Goal: Task Accomplishment & Management: Manage account settings

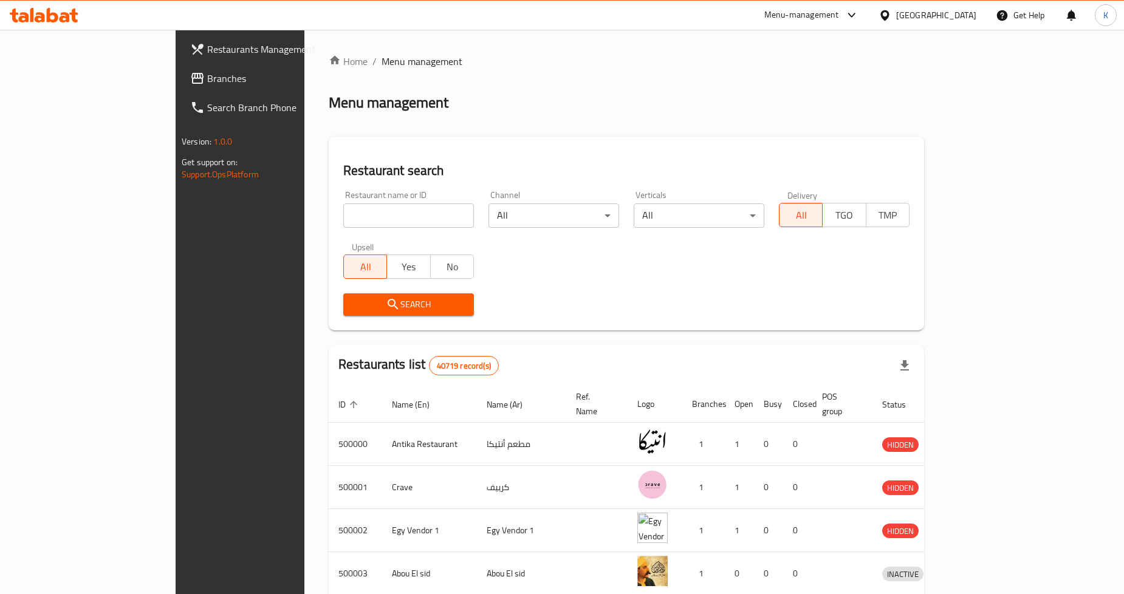
click at [409, 215] on input "search" at bounding box center [408, 215] width 131 height 24
type input "[PERSON_NAME]"
click button "Search" at bounding box center [408, 304] width 131 height 22
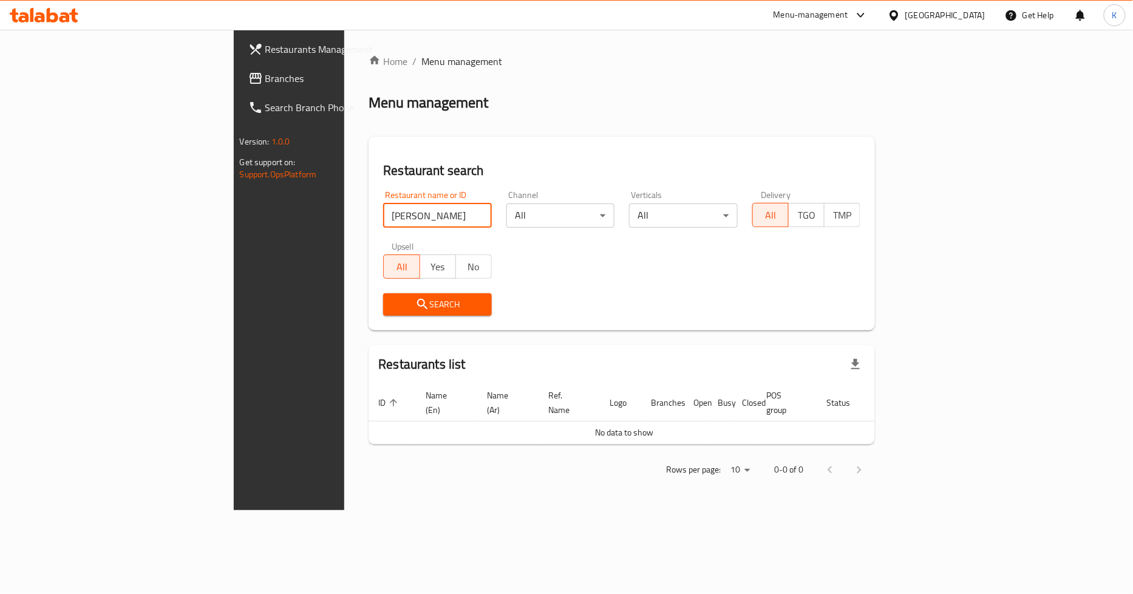
click at [901, 18] on icon at bounding box center [894, 15] width 13 height 13
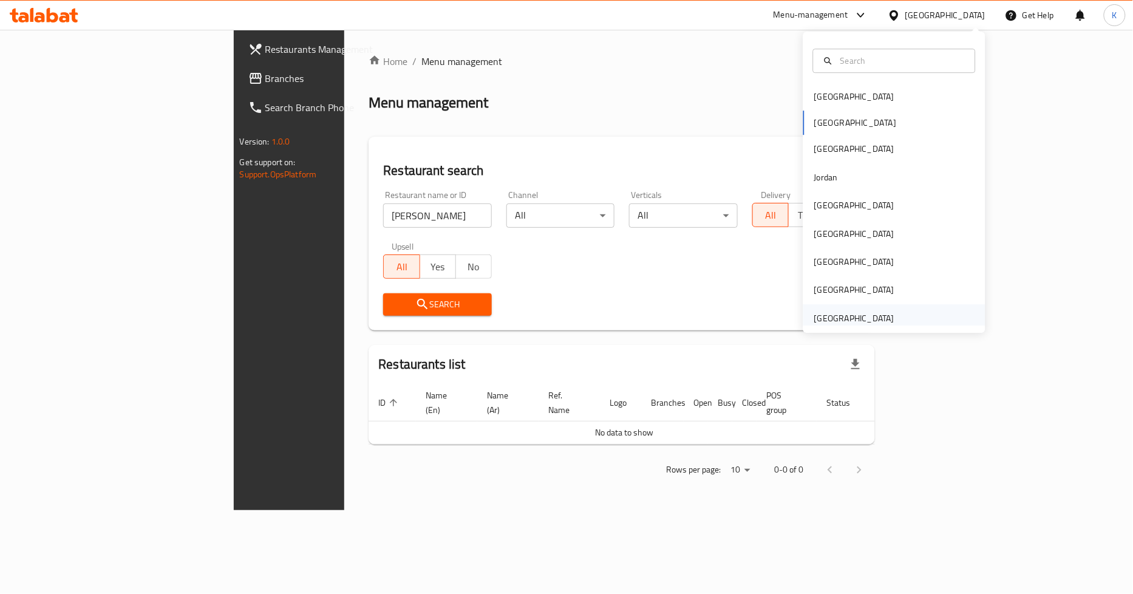
click at [852, 319] on div "[GEOGRAPHIC_DATA]" at bounding box center [855, 318] width 80 height 13
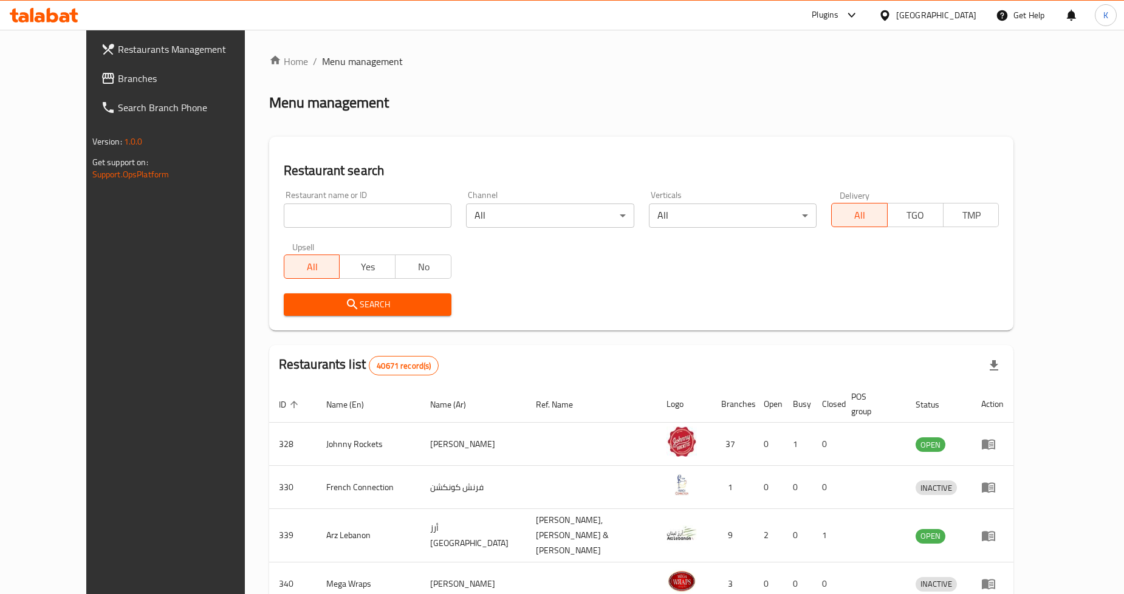
click at [393, 219] on input "search" at bounding box center [368, 215] width 168 height 24
paste input "340611907"
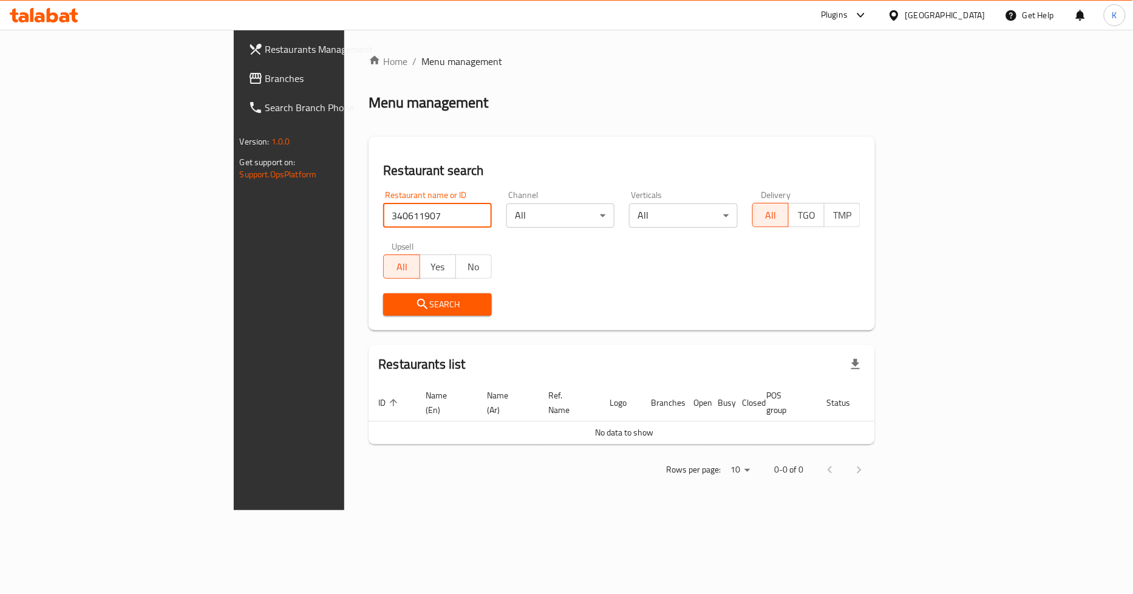
drag, startPoint x: 347, startPoint y: 213, endPoint x: 0, endPoint y: 217, distance: 347.4
click at [234, 217] on div "Restaurants Management Branches Search Branch Phone Version: 1.0.0 Get support …" at bounding box center [567, 270] width 666 height 480
type input "[PERSON_NAME]"
click button "Search" at bounding box center [437, 304] width 109 height 22
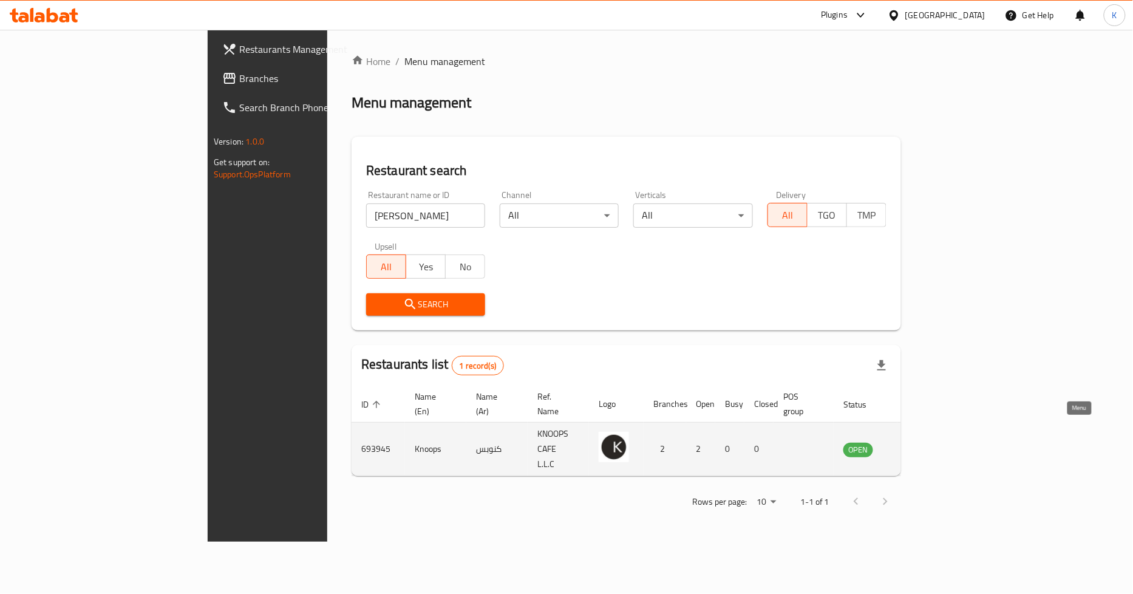
click at [921, 445] on icon "enhanced table" at bounding box center [914, 450] width 13 height 10
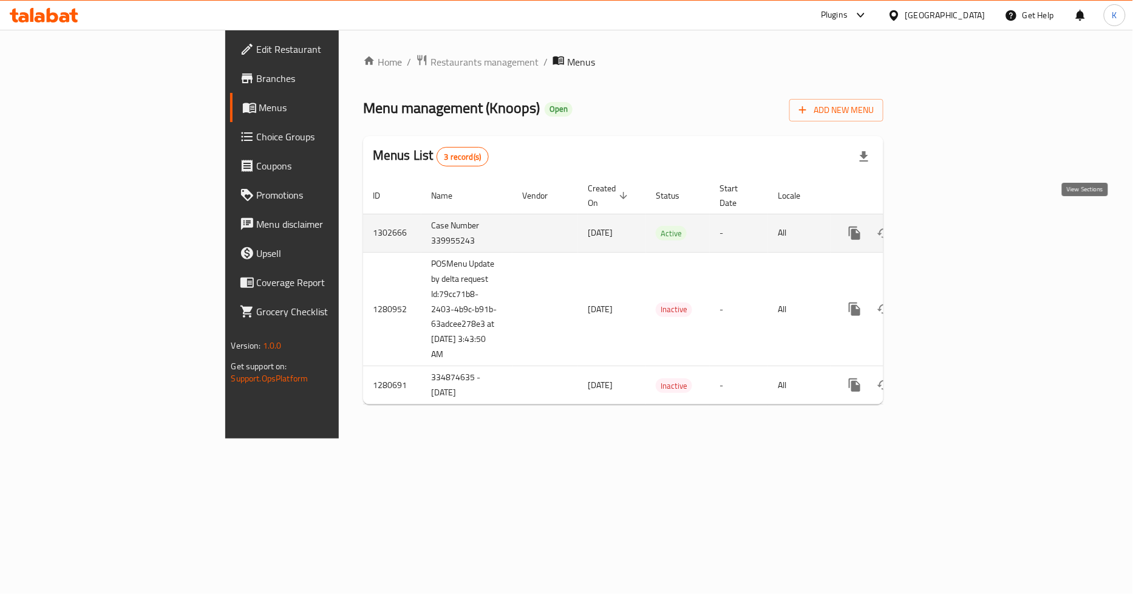
click at [948, 228] on icon "enhanced table" at bounding box center [942, 233] width 11 height 11
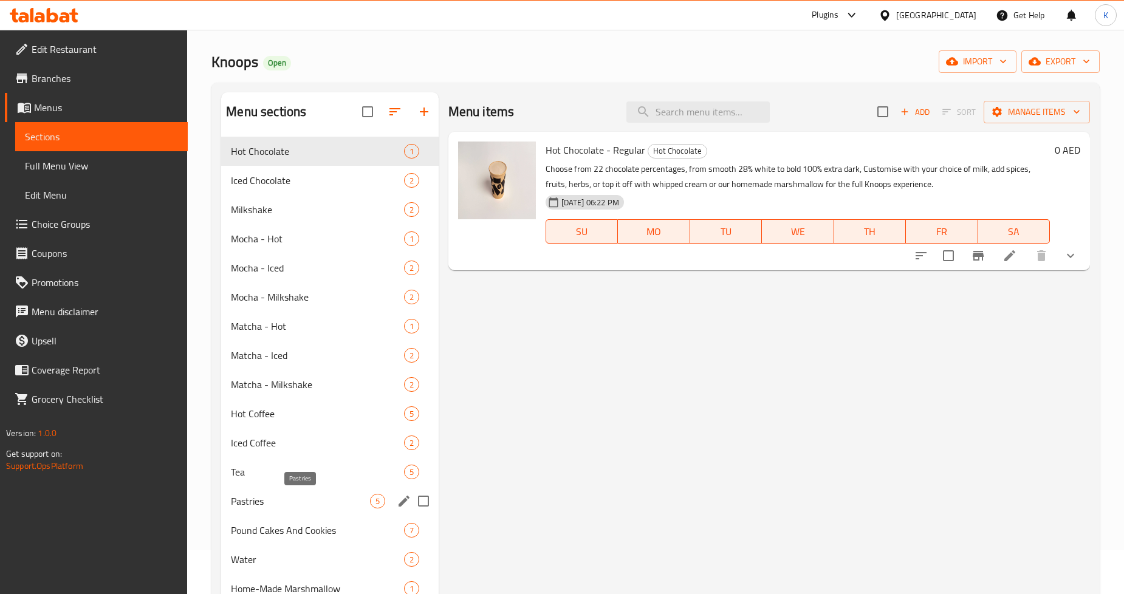
scroll to position [67, 0]
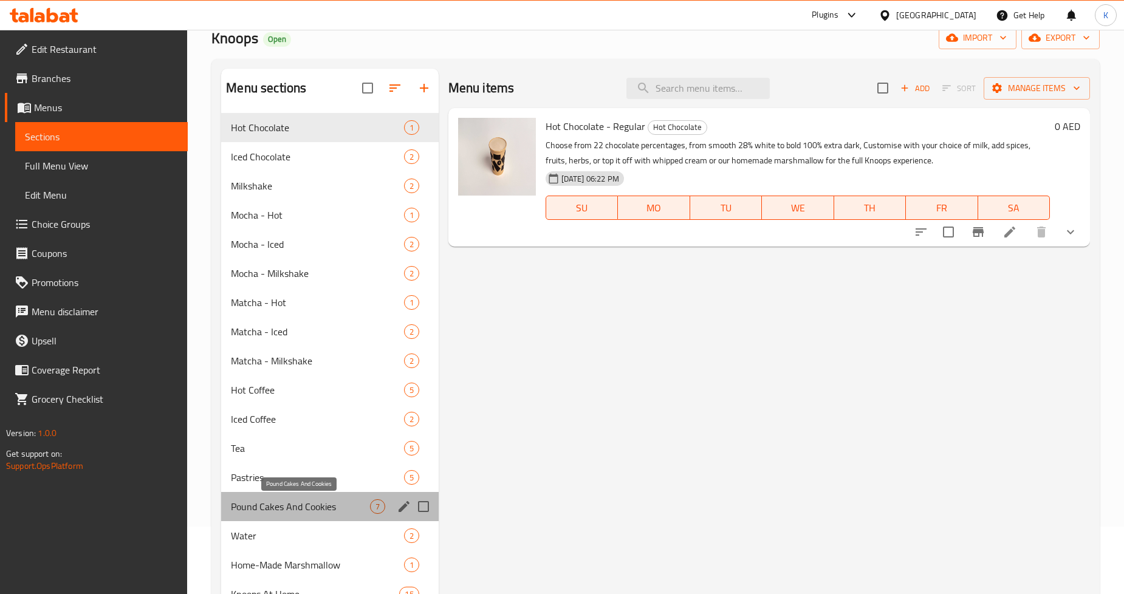
click at [301, 509] on span "Pound Cakes And Cookies" at bounding box center [300, 506] width 138 height 15
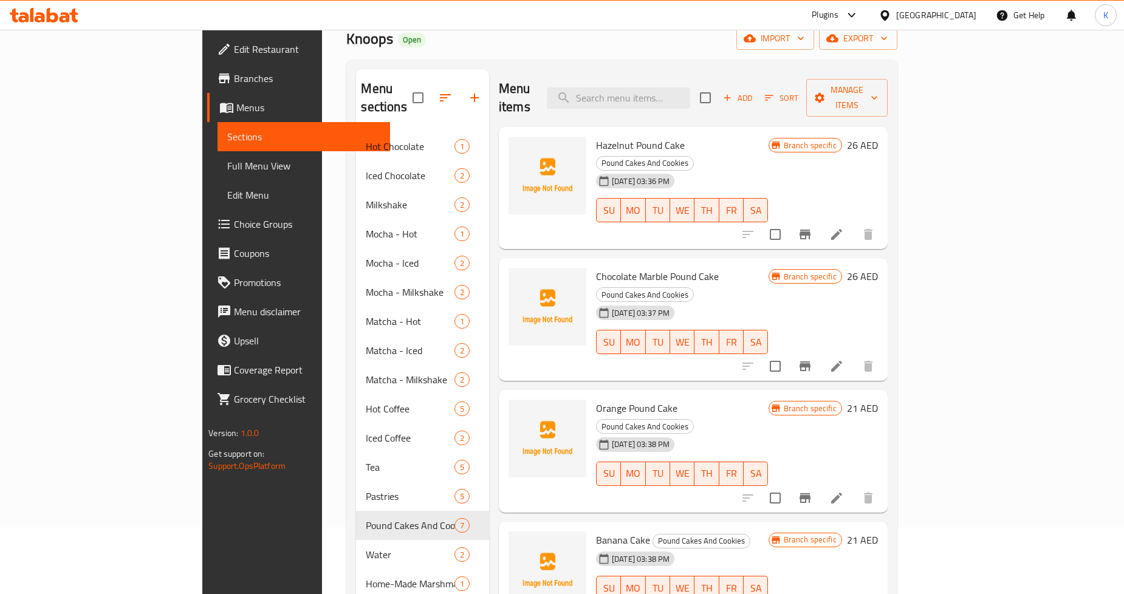
scroll to position [35, 0]
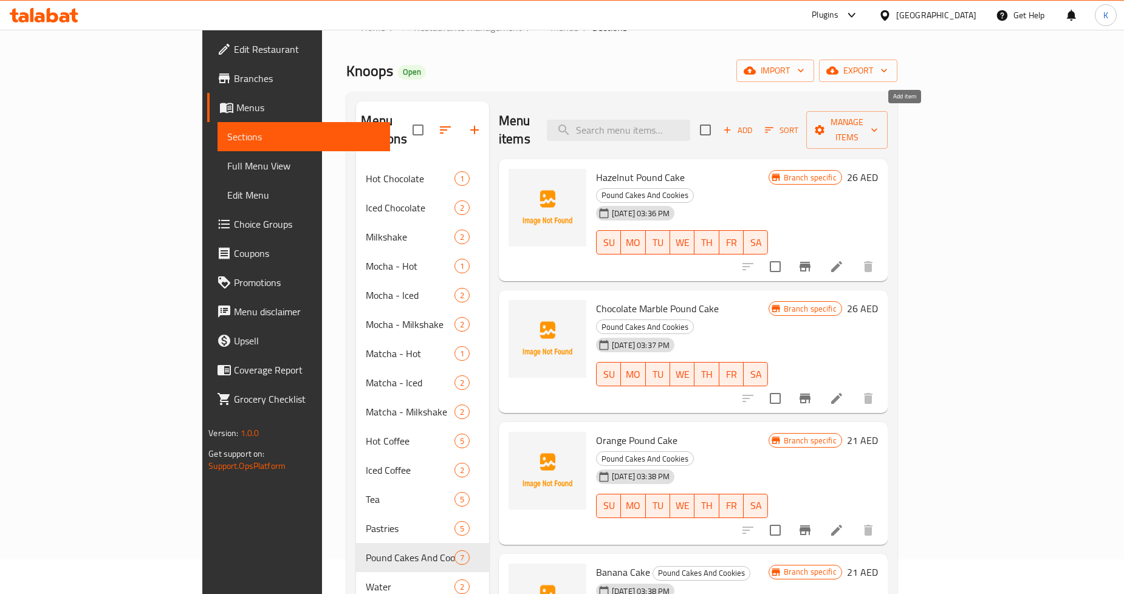
click at [754, 124] on span "Add" at bounding box center [737, 130] width 33 height 14
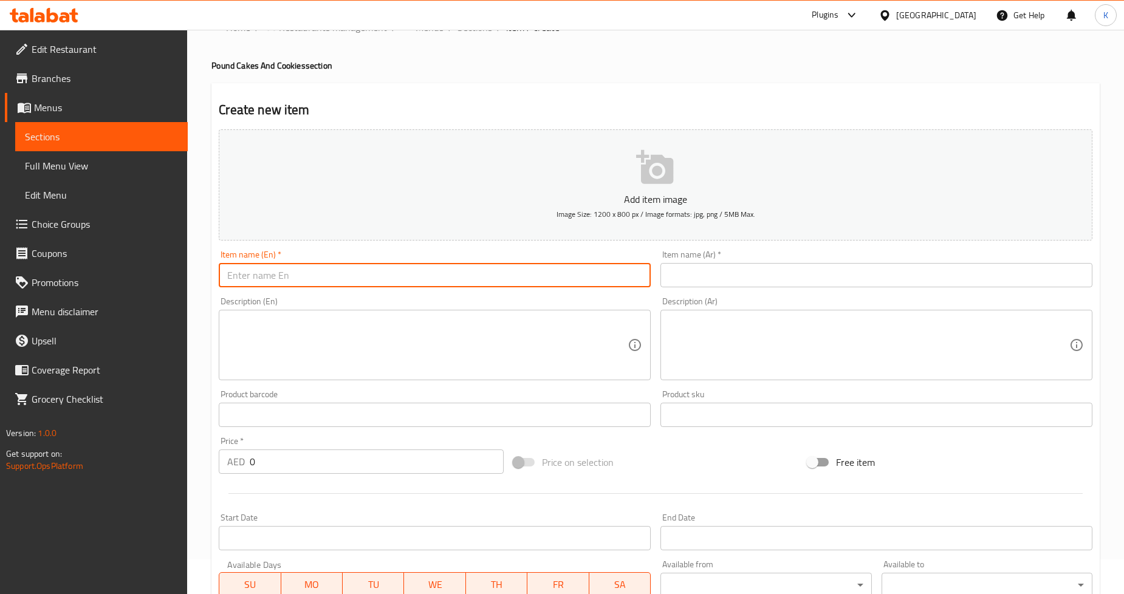
click at [528, 275] on input "text" at bounding box center [435, 275] width 432 height 24
click at [482, 276] on input "text" at bounding box center [435, 275] width 432 height 24
type input "Hazelnut Cookie"
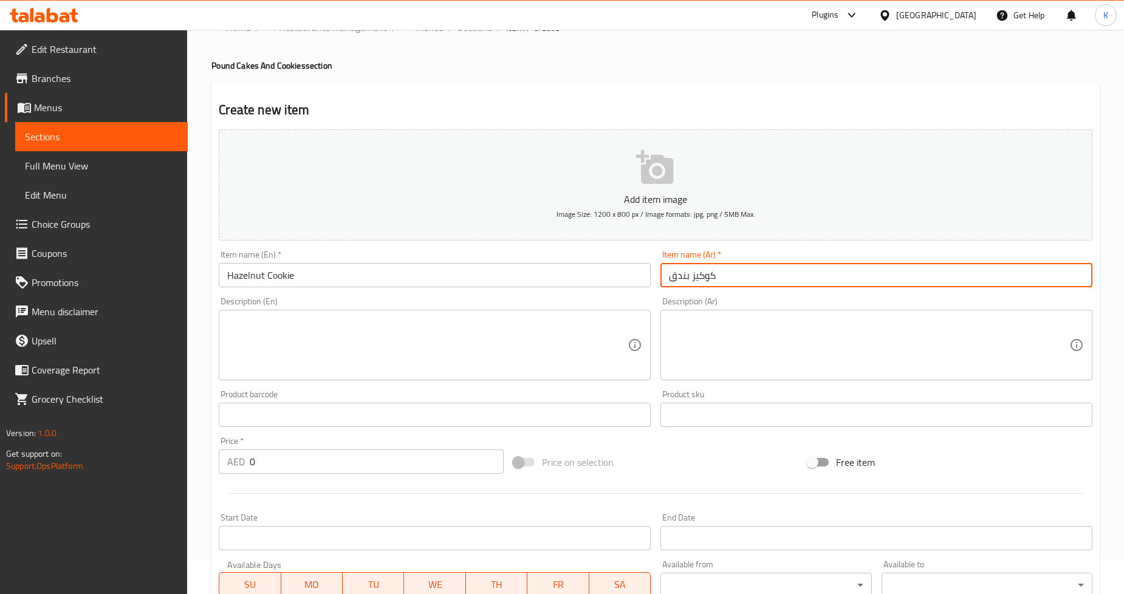
type input "كوكيز بندق"
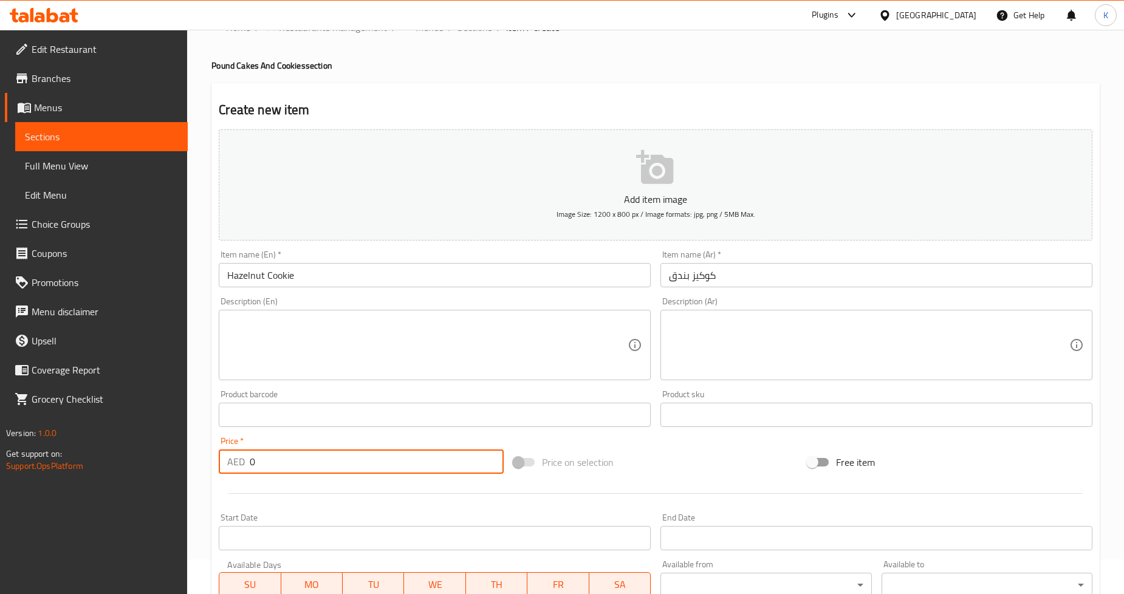
drag, startPoint x: 245, startPoint y: 457, endPoint x: 235, endPoint y: 459, distance: 10.5
click at [236, 459] on div "AED 0 Price *" at bounding box center [361, 461] width 285 height 24
type input "21"
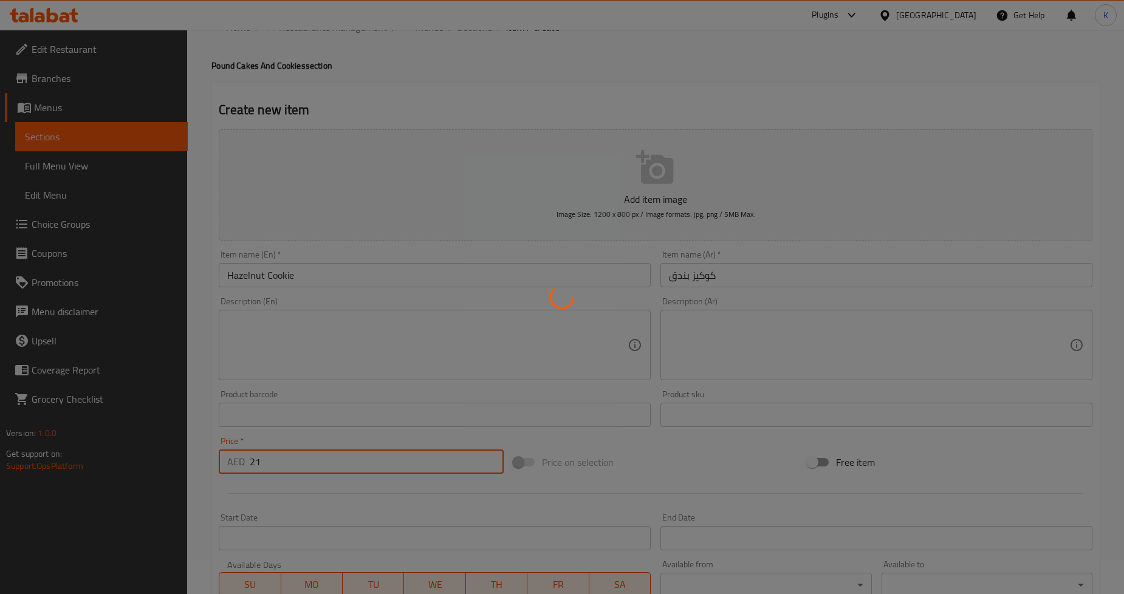
type input "0"
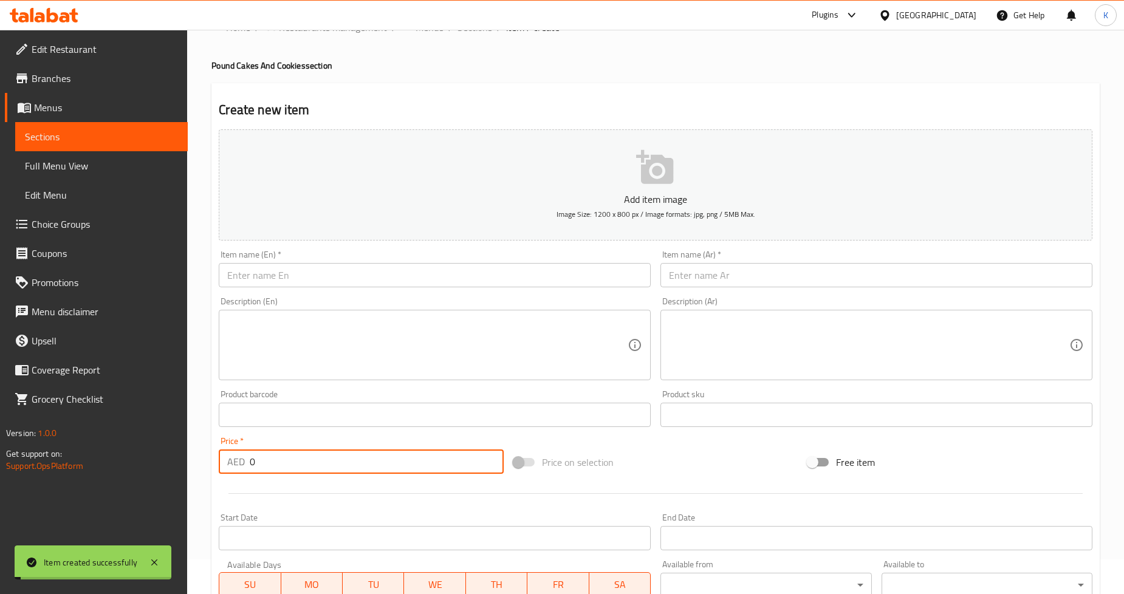
click at [359, 272] on input "text" at bounding box center [435, 275] width 432 height 24
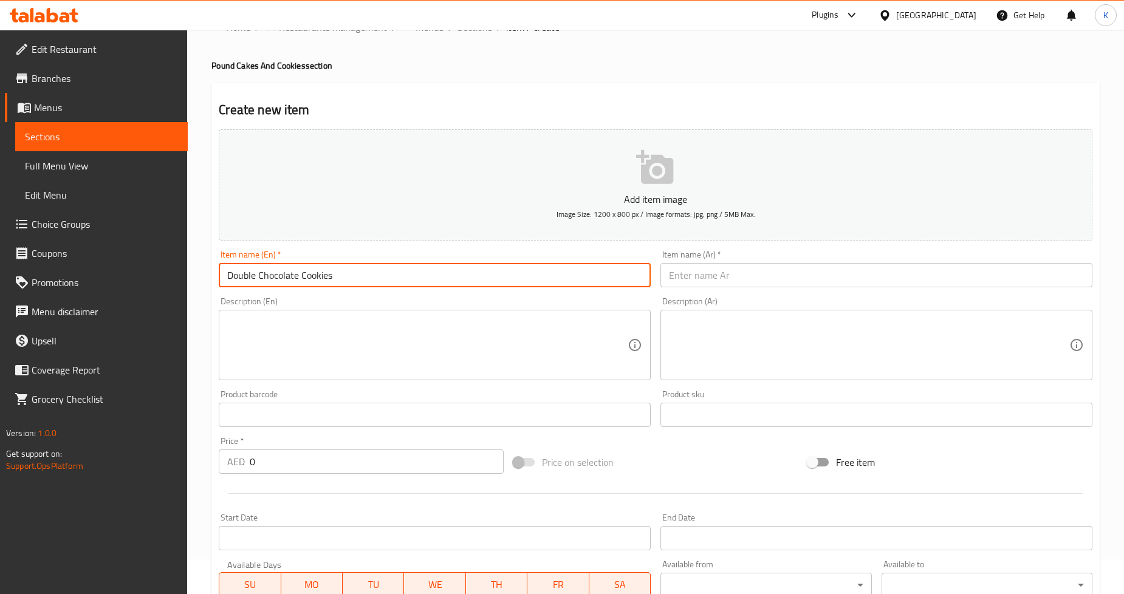
type input "Double Chocolate Cookies"
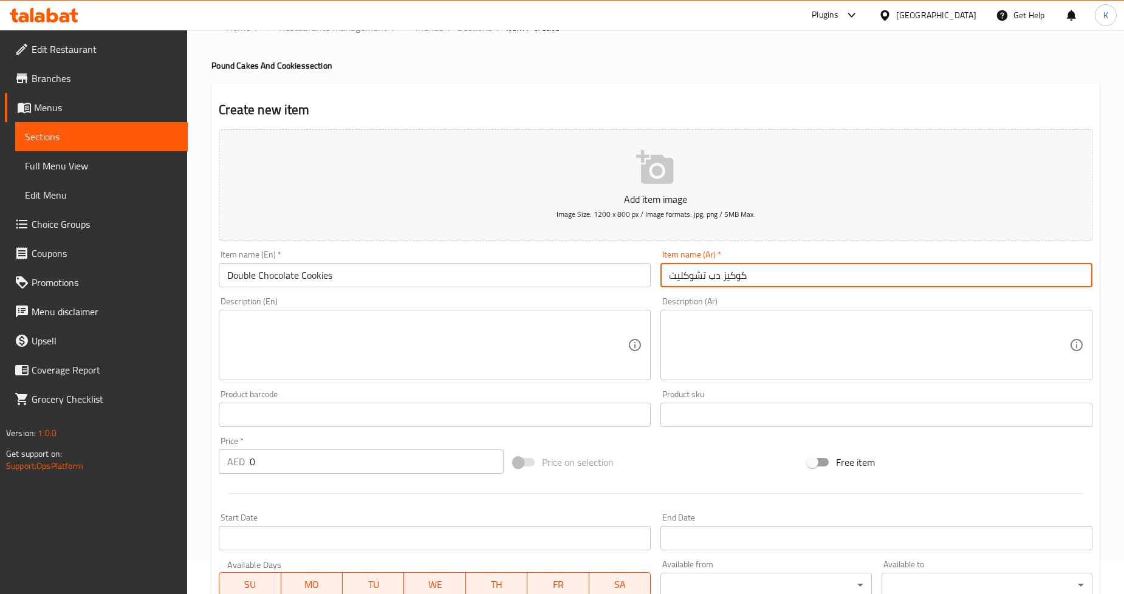
click at [708, 275] on input "كوكيز دب تشوكليت" at bounding box center [876, 275] width 432 height 24
type input "كوكيز دبل تشوكليت"
drag, startPoint x: 283, startPoint y: 462, endPoint x: 210, endPoint y: 476, distance: 74.8
click at [222, 466] on div "AED 0 Price *" at bounding box center [361, 461] width 285 height 24
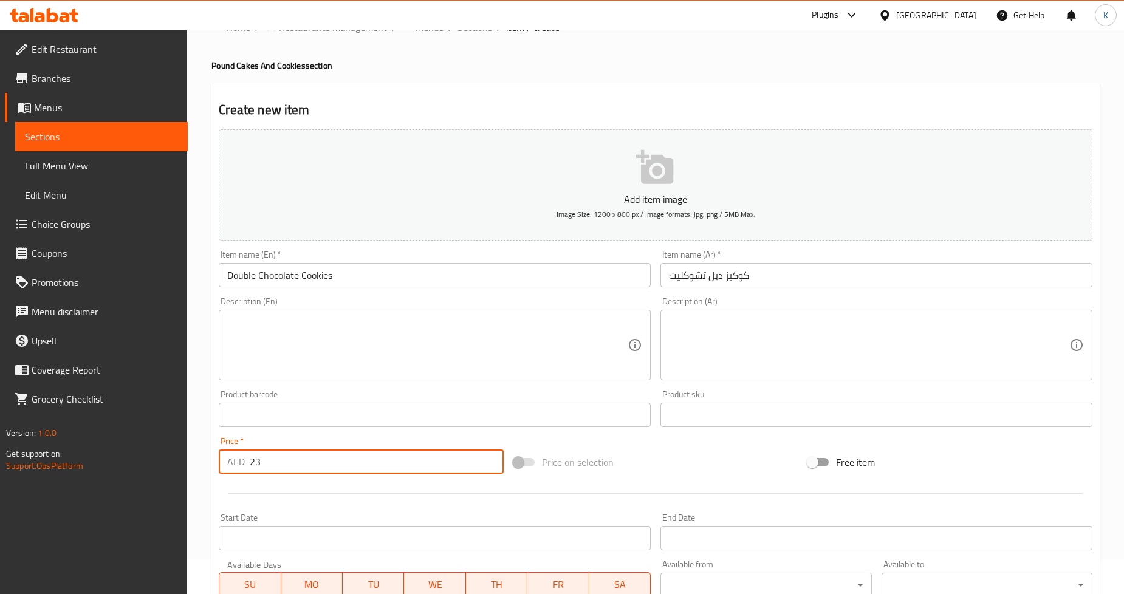
type input "23"
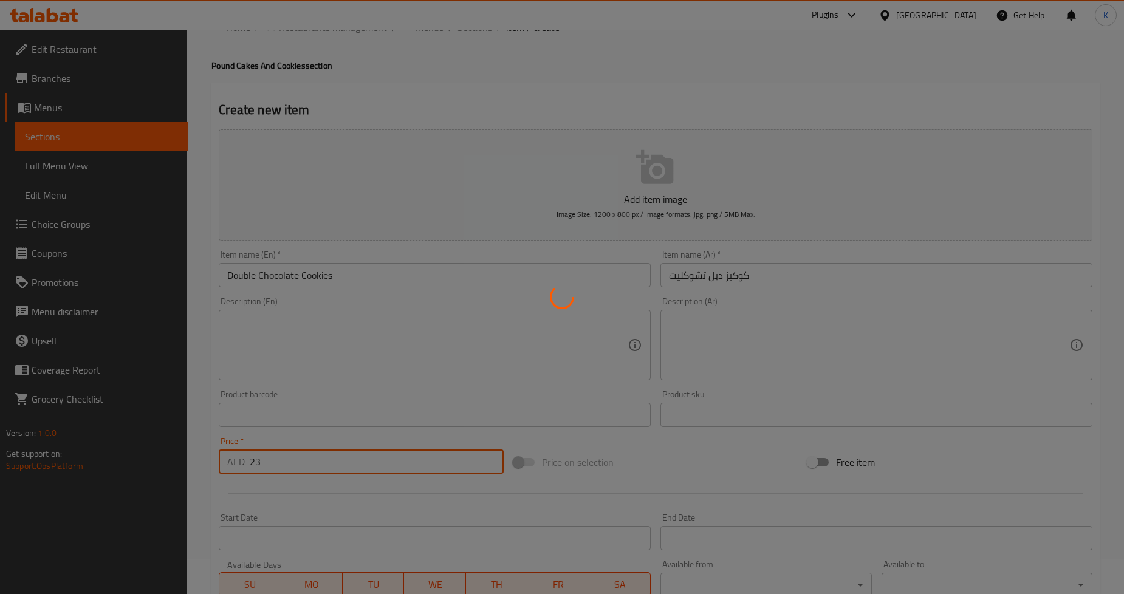
type input "0"
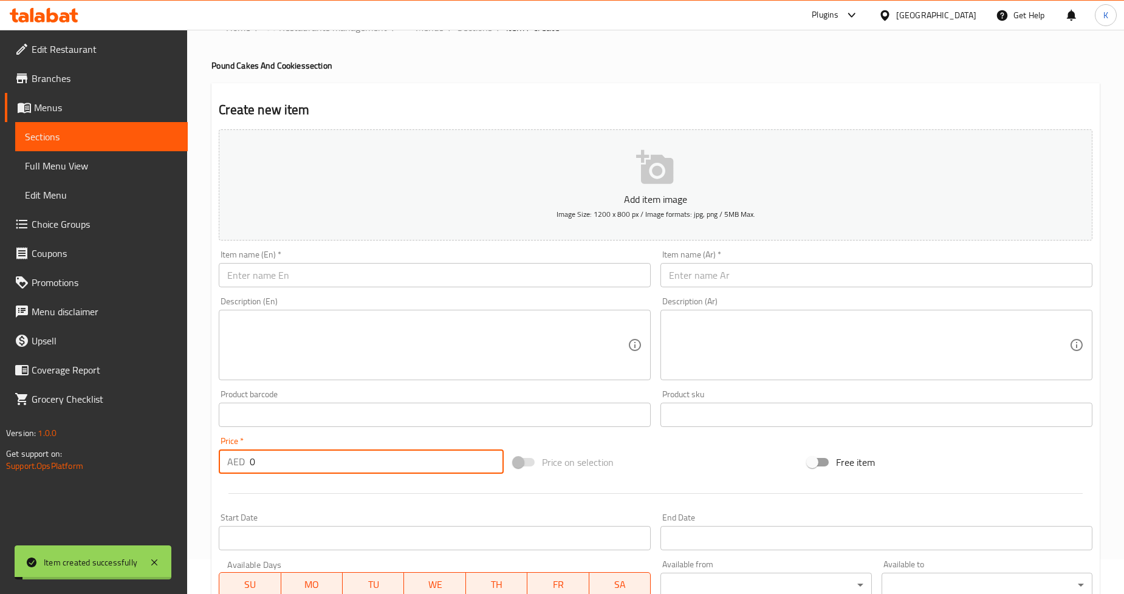
click at [389, 264] on input "text" at bounding box center [435, 275] width 432 height 24
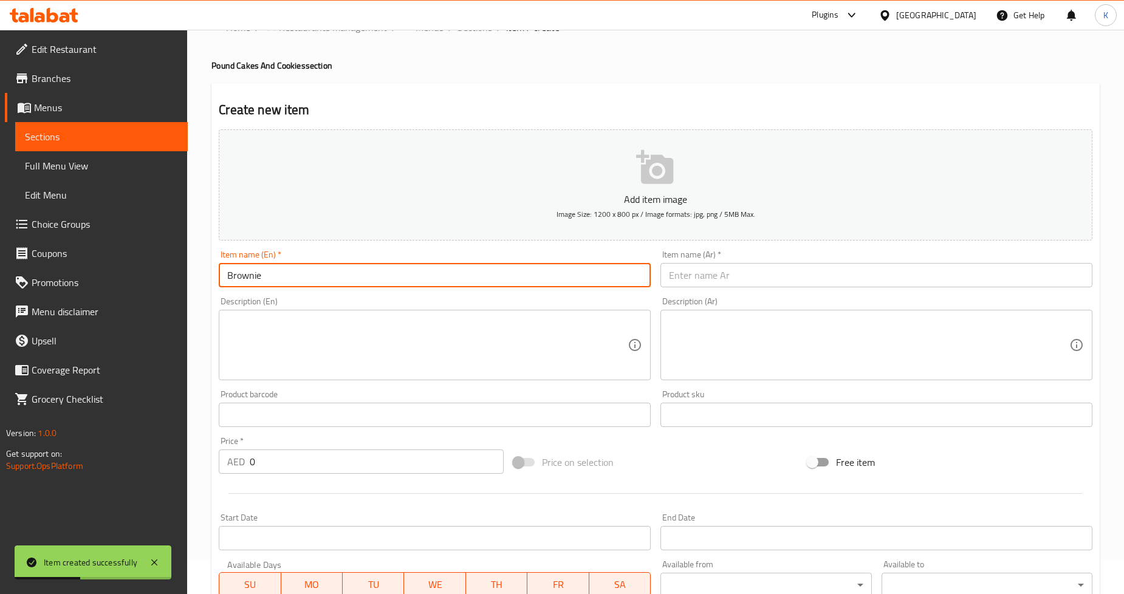
type input "Brownie"
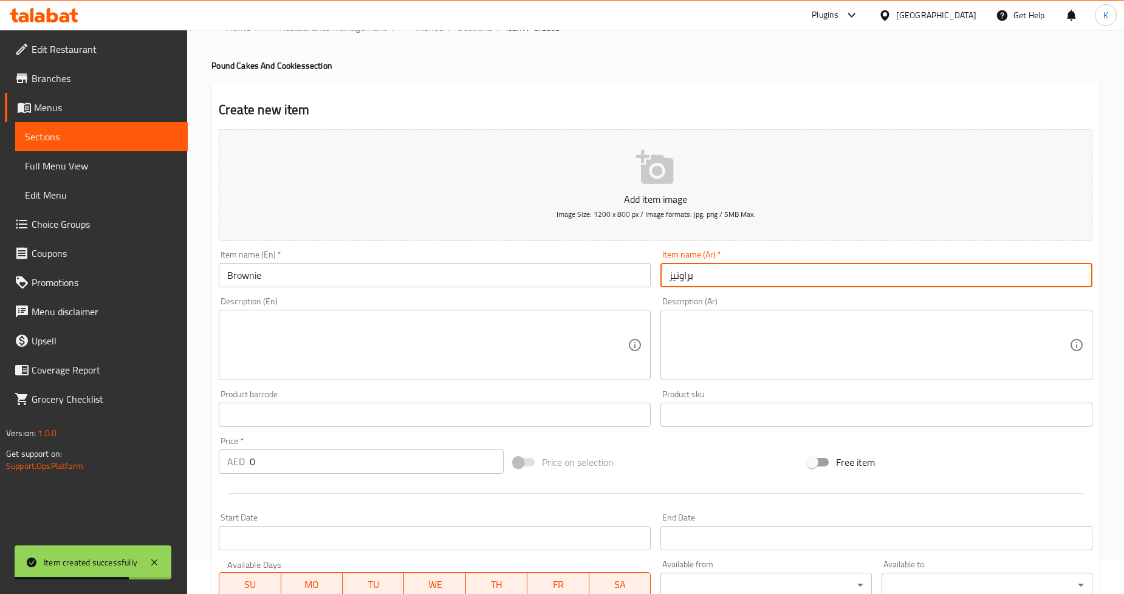
type input "براونيز"
drag, startPoint x: 261, startPoint y: 460, endPoint x: 227, endPoint y: 454, distance: 34.5
click at [172, 465] on div "Edit Restaurant Branches Menus Sections Full Menu View Edit Menu Choice Groups …" at bounding box center [562, 409] width 1124 height 828
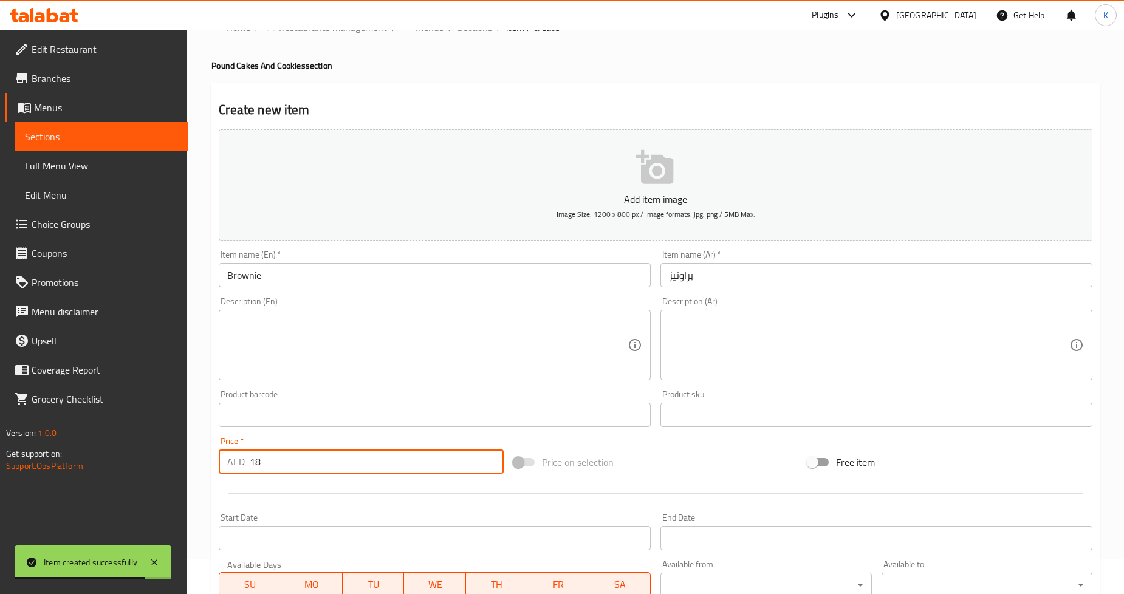
type input "18"
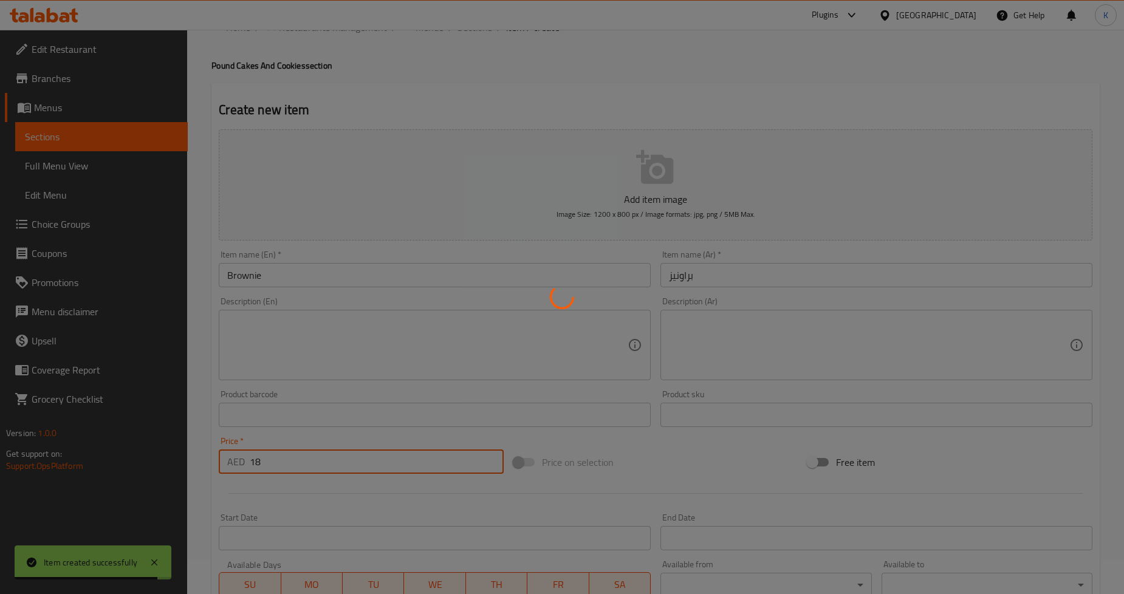
type input "0"
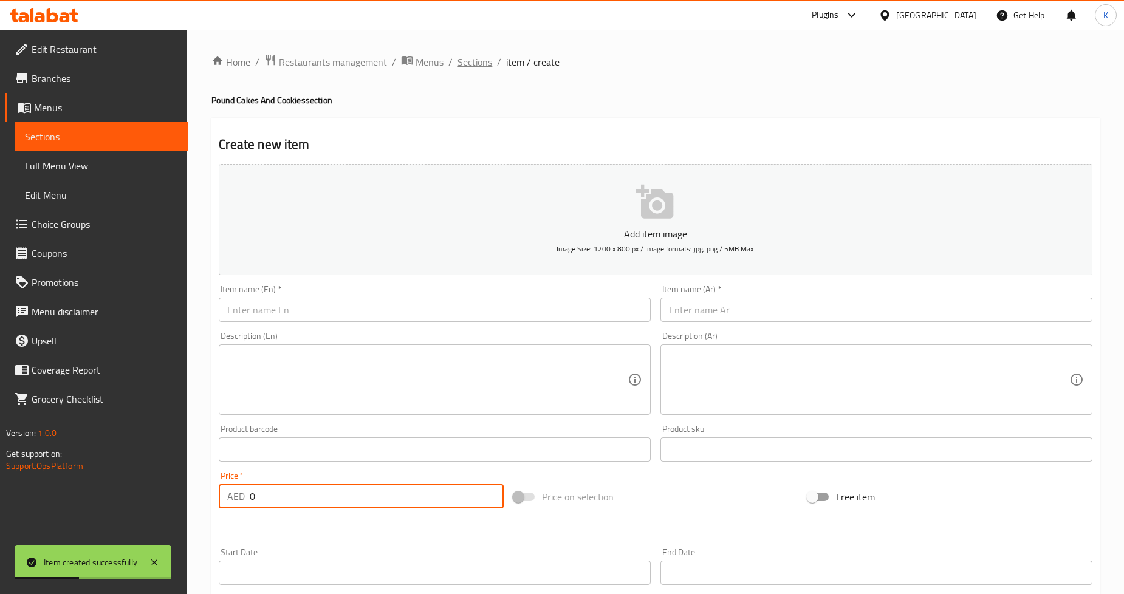
click at [466, 62] on span "Sections" at bounding box center [474, 62] width 35 height 15
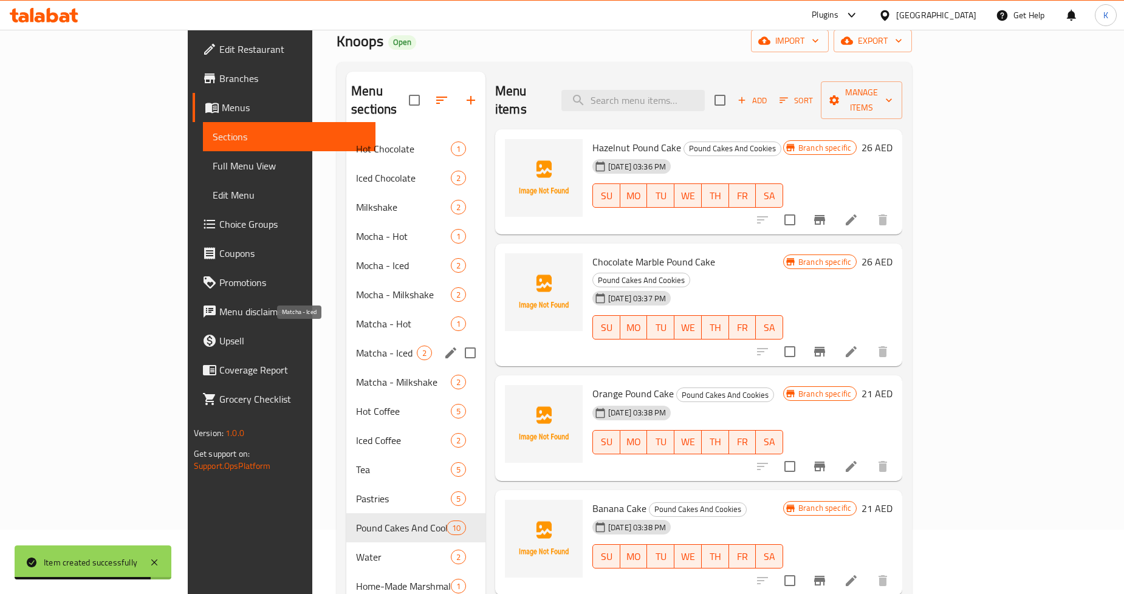
scroll to position [170, 0]
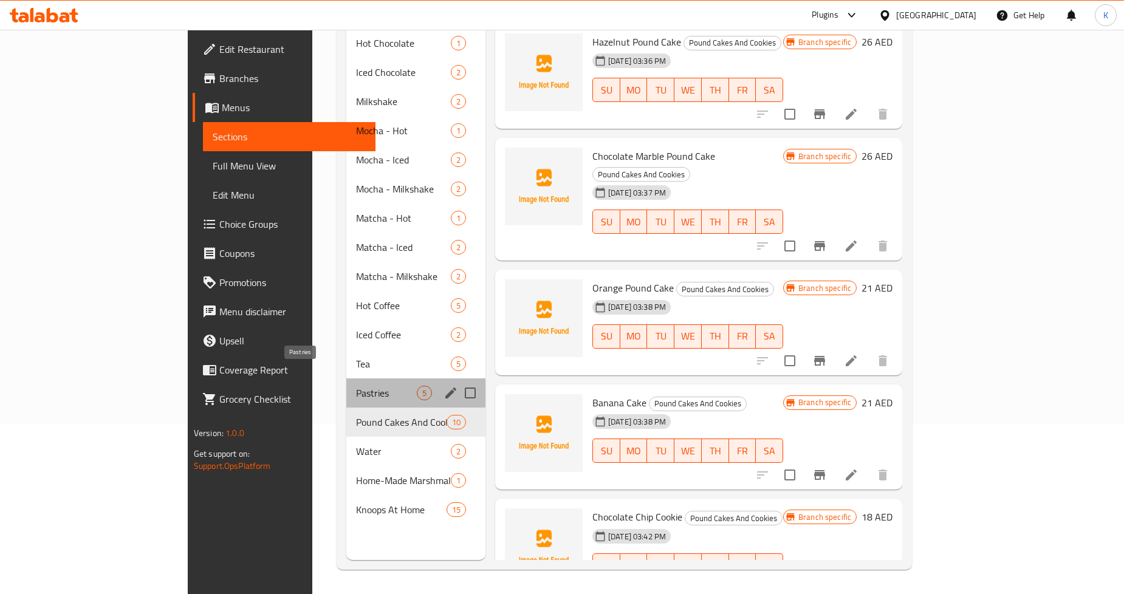
click at [356, 386] on span "Pastries" at bounding box center [386, 393] width 61 height 15
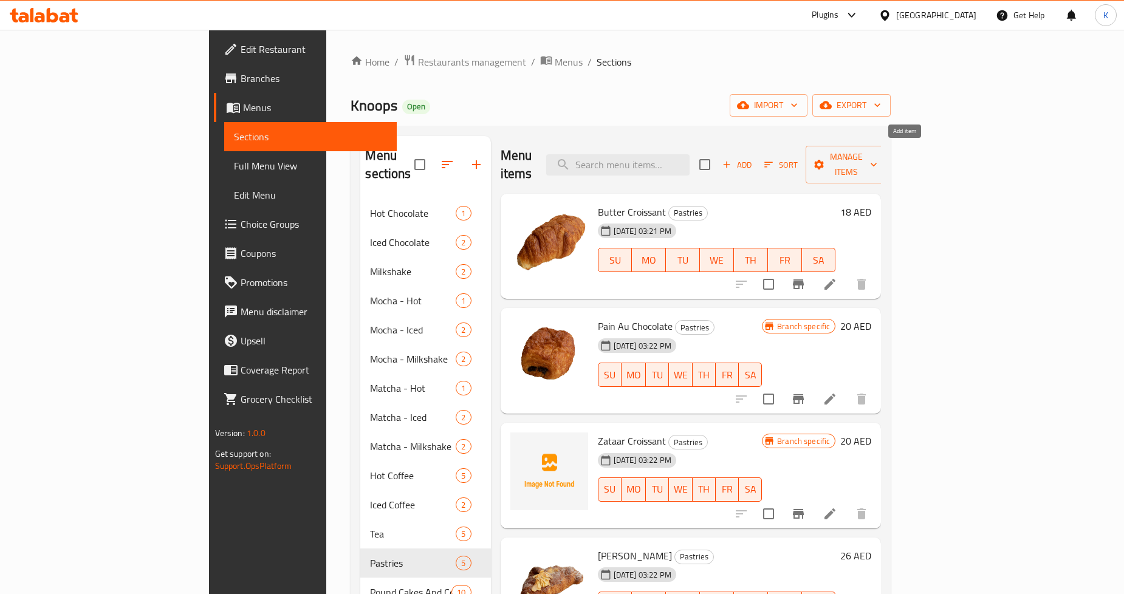
click at [753, 158] on span "Add" at bounding box center [736, 165] width 33 height 14
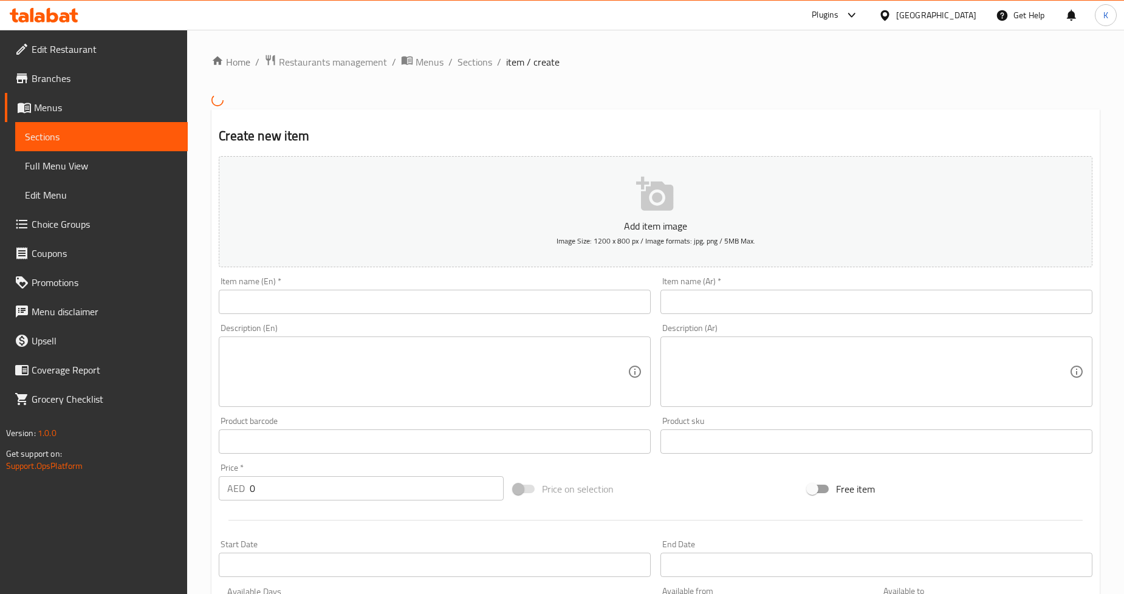
click at [557, 302] on input "text" at bounding box center [435, 302] width 432 height 24
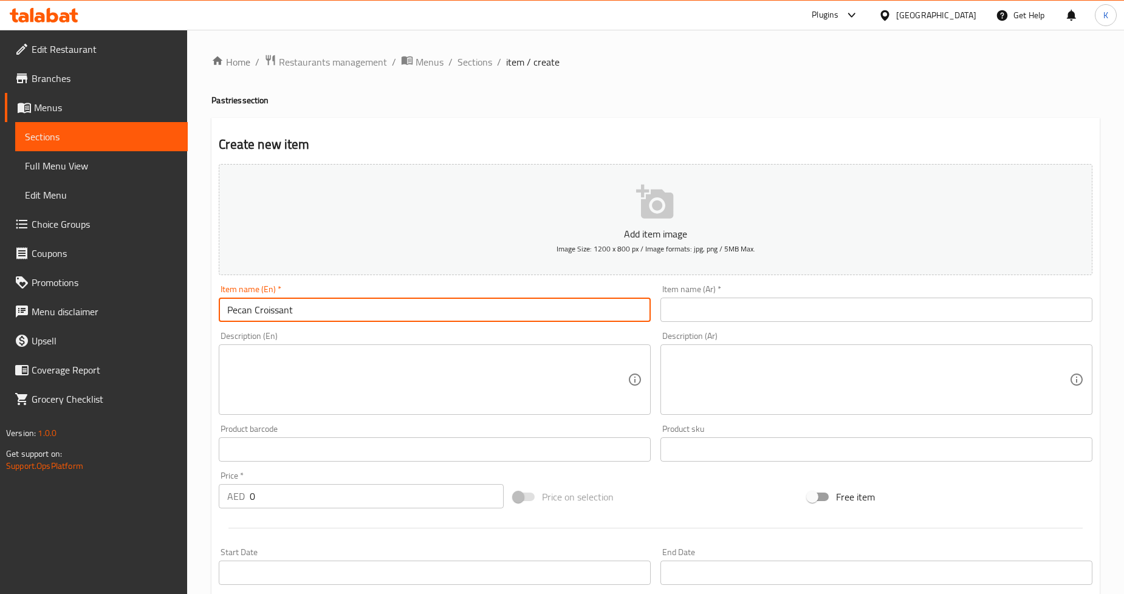
type input "Pecan Croissant"
drag, startPoint x: 290, startPoint y: 316, endPoint x: 77, endPoint y: 285, distance: 215.4
click at [121, 332] on div "Edit Restaurant Branches Menus Sections Full Menu View Edit Menu Choice Groups …" at bounding box center [562, 444] width 1124 height 828
click at [732, 310] on input "كرواسون" at bounding box center [876, 310] width 432 height 24
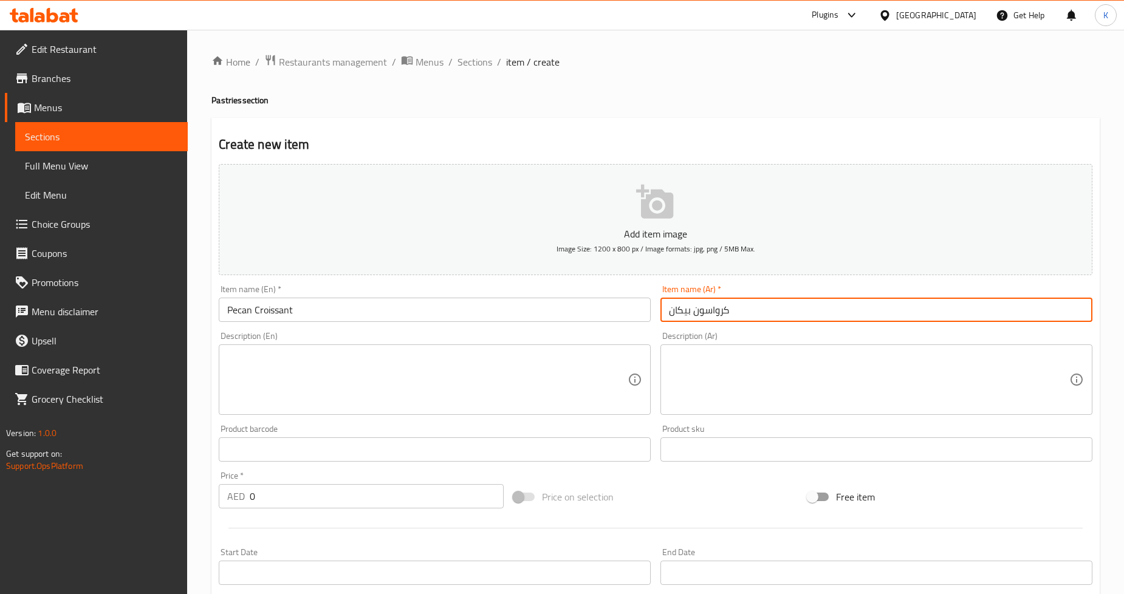
type input "كرواسون بيكان"
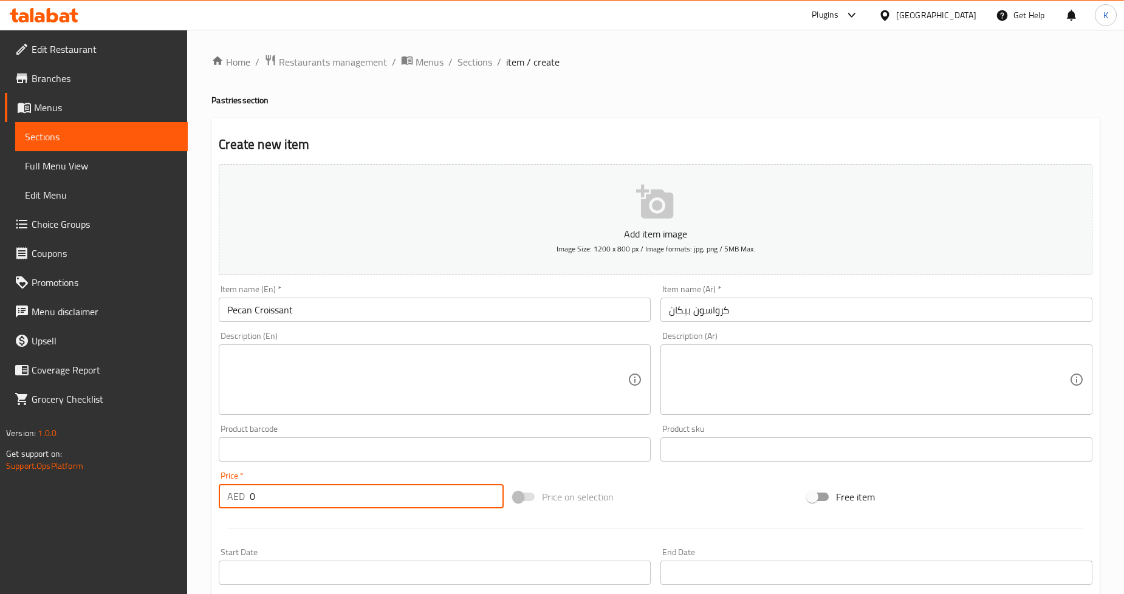
drag, startPoint x: 322, startPoint y: 499, endPoint x: 395, endPoint y: 418, distance: 109.3
click at [98, 488] on div "Edit Restaurant Branches Menus Sections Full Menu View Edit Menu Choice Groups …" at bounding box center [562, 444] width 1124 height 828
type input "28"
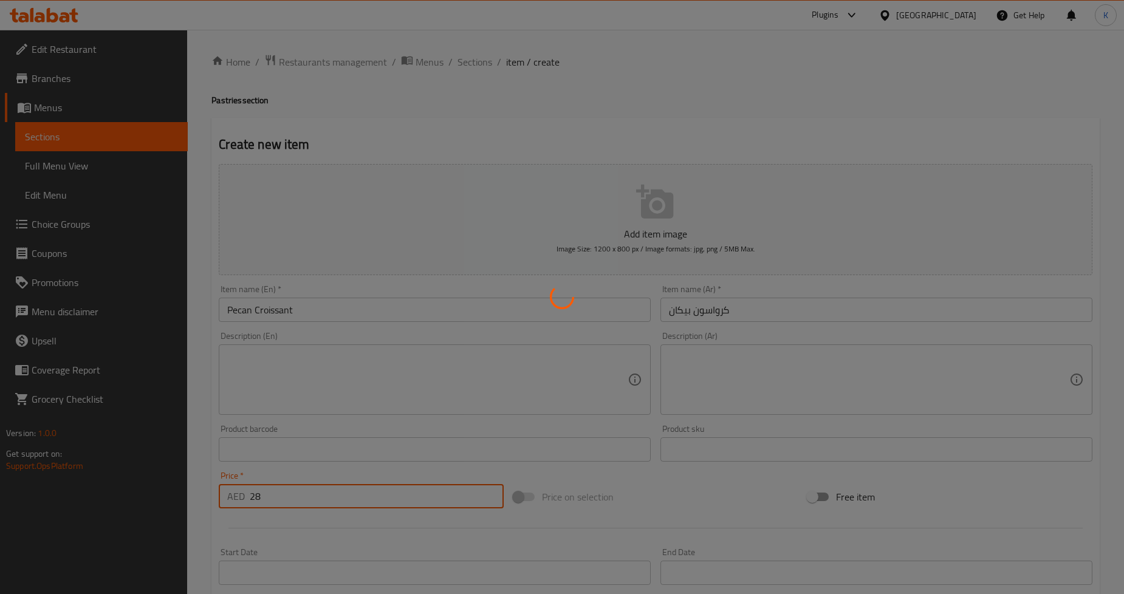
type input "0"
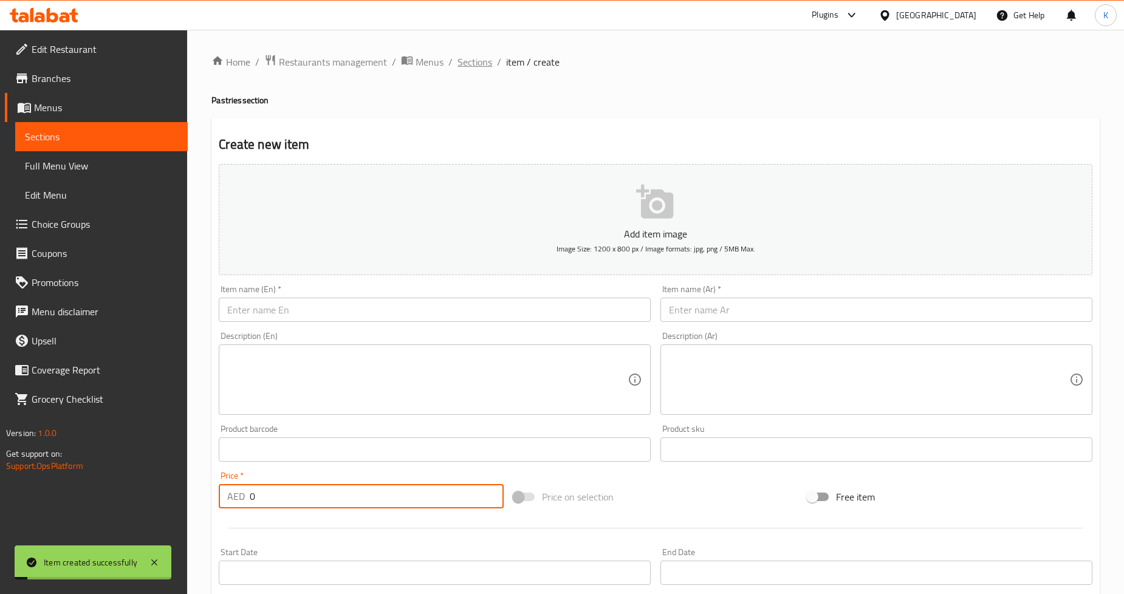
click at [465, 64] on span "Sections" at bounding box center [474, 62] width 35 height 15
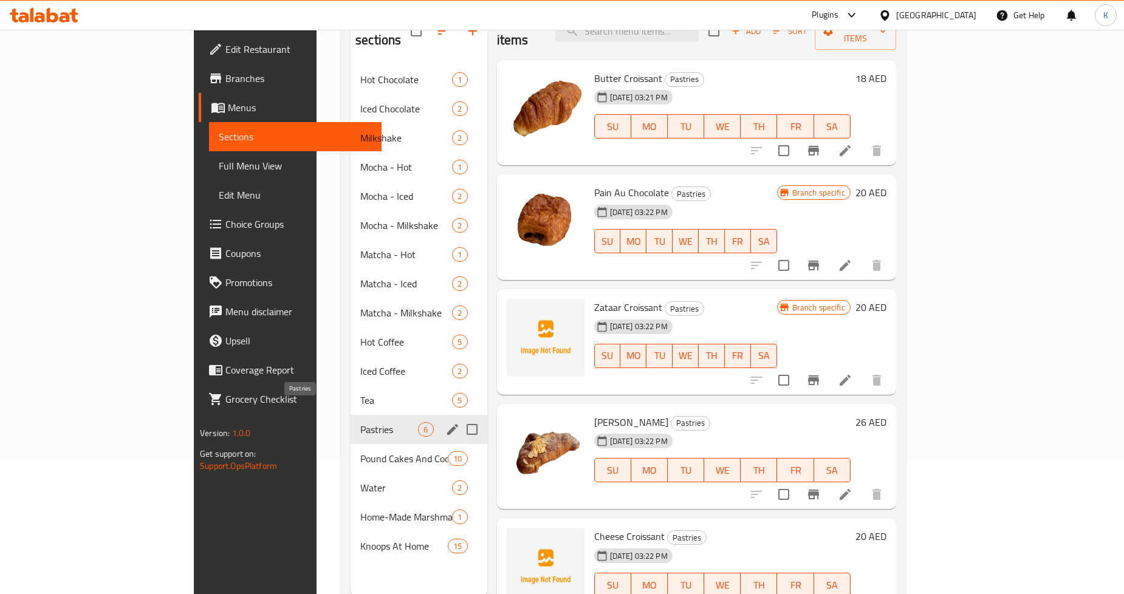
scroll to position [135, 0]
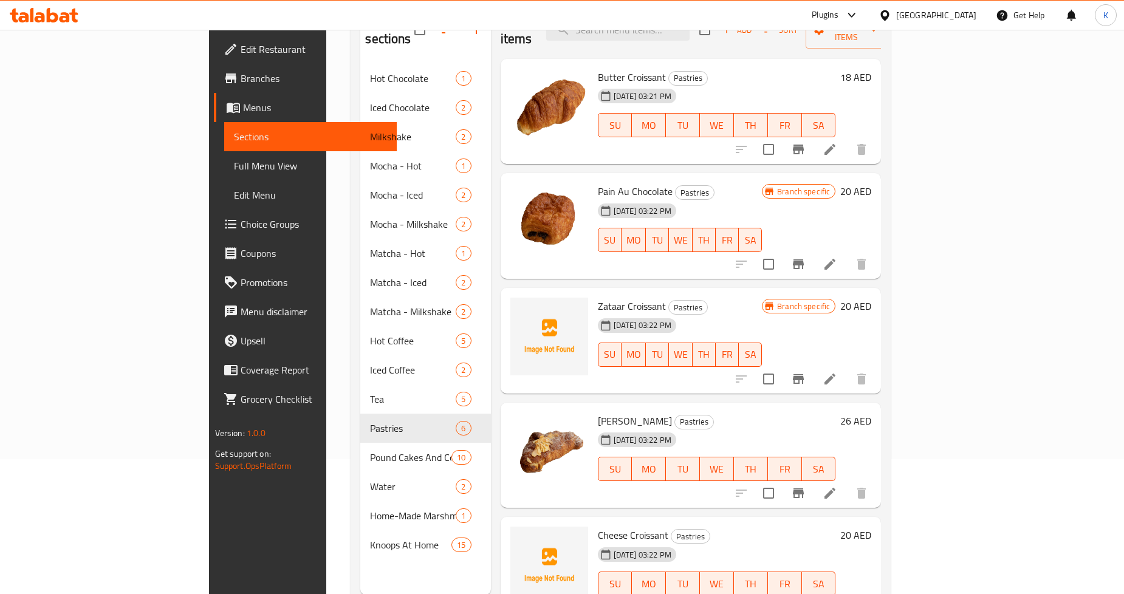
click at [813, 250] on button "Branch-specific-item" at bounding box center [798, 264] width 29 height 29
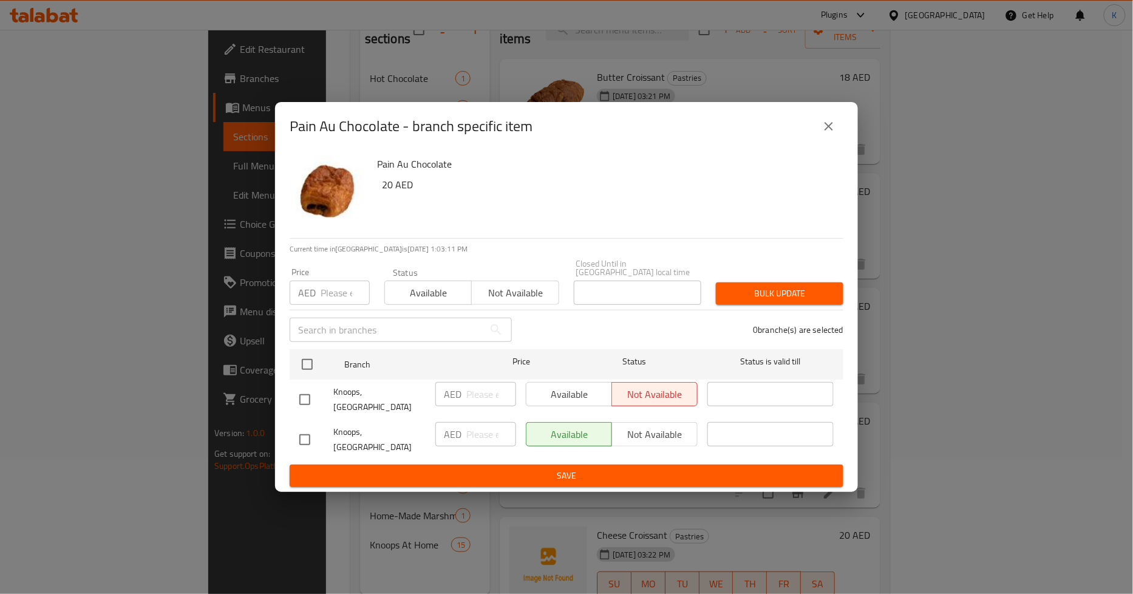
click at [831, 141] on button "close" at bounding box center [829, 126] width 29 height 29
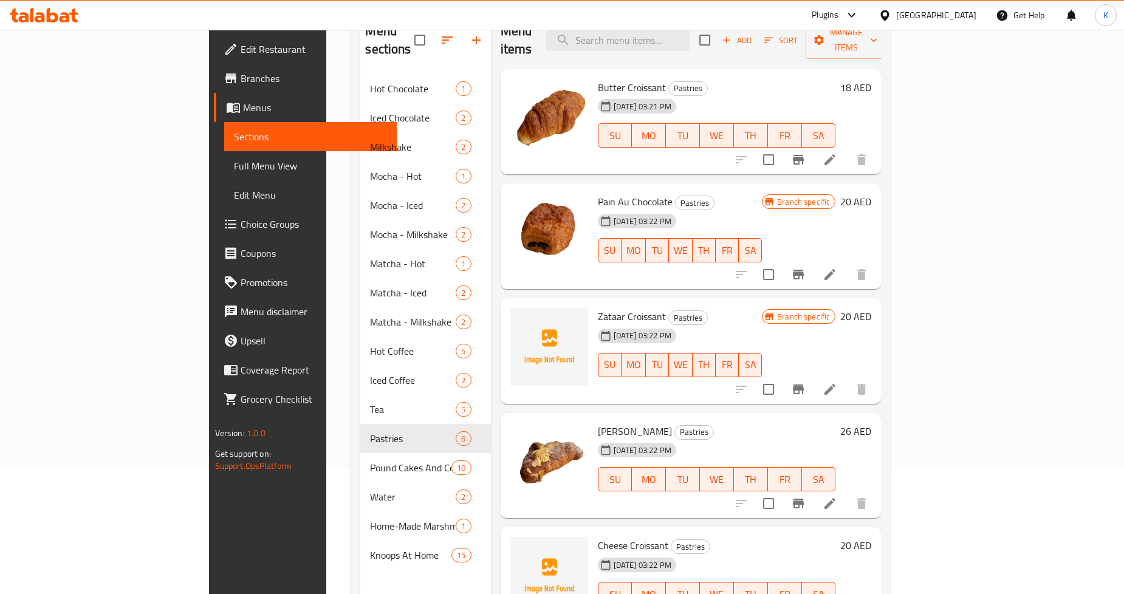
scroll to position [35, 0]
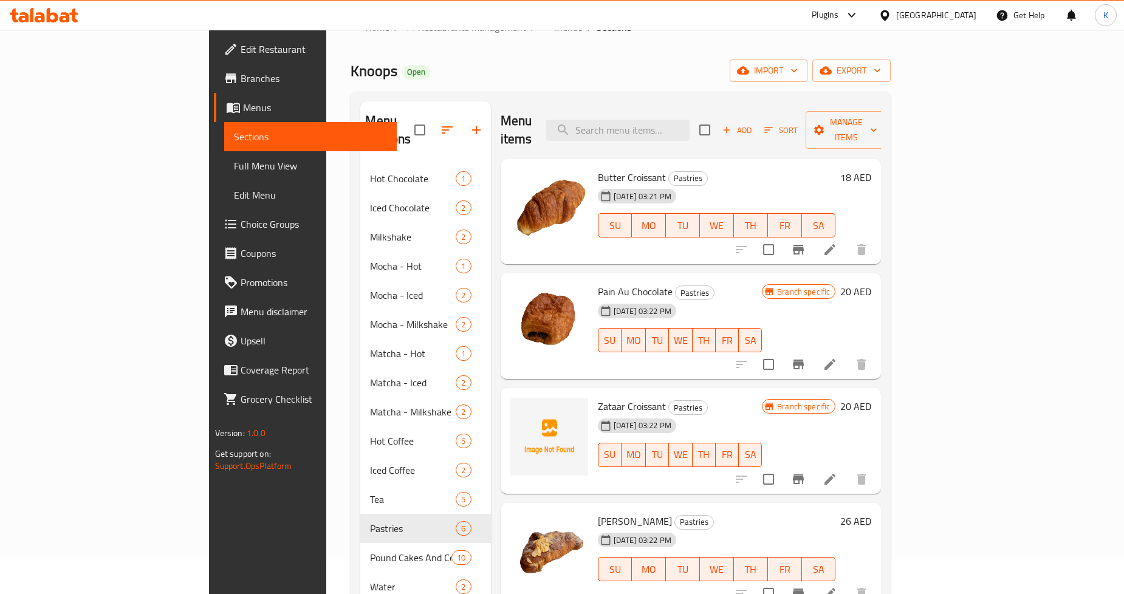
click at [853, 13] on icon at bounding box center [851, 15] width 15 height 15
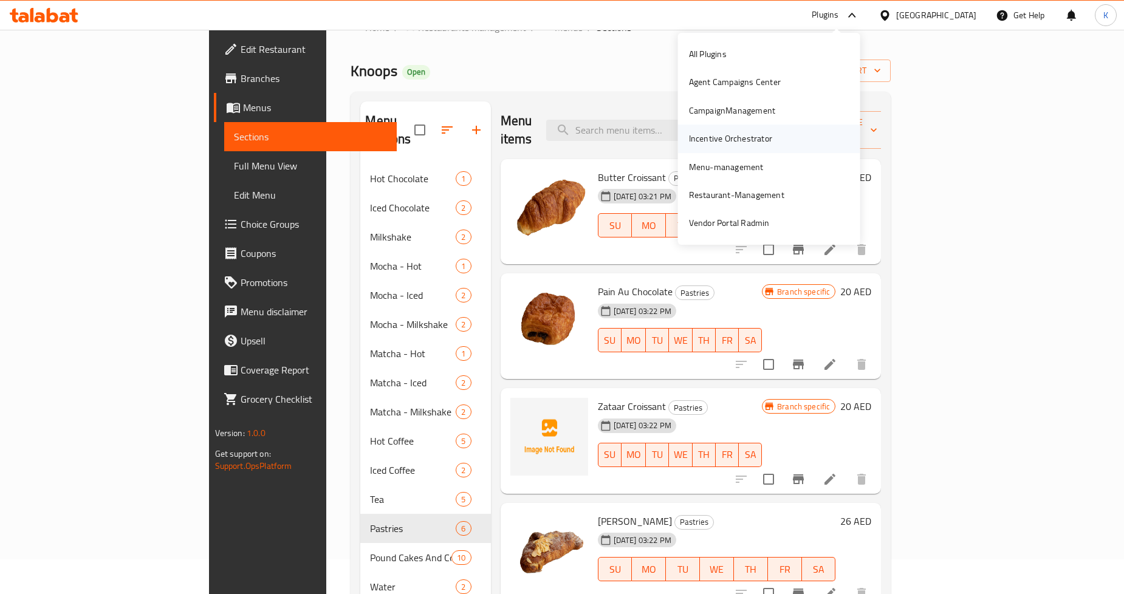
click at [723, 143] on div "Incentive Orchestrator" at bounding box center [730, 138] width 83 height 13
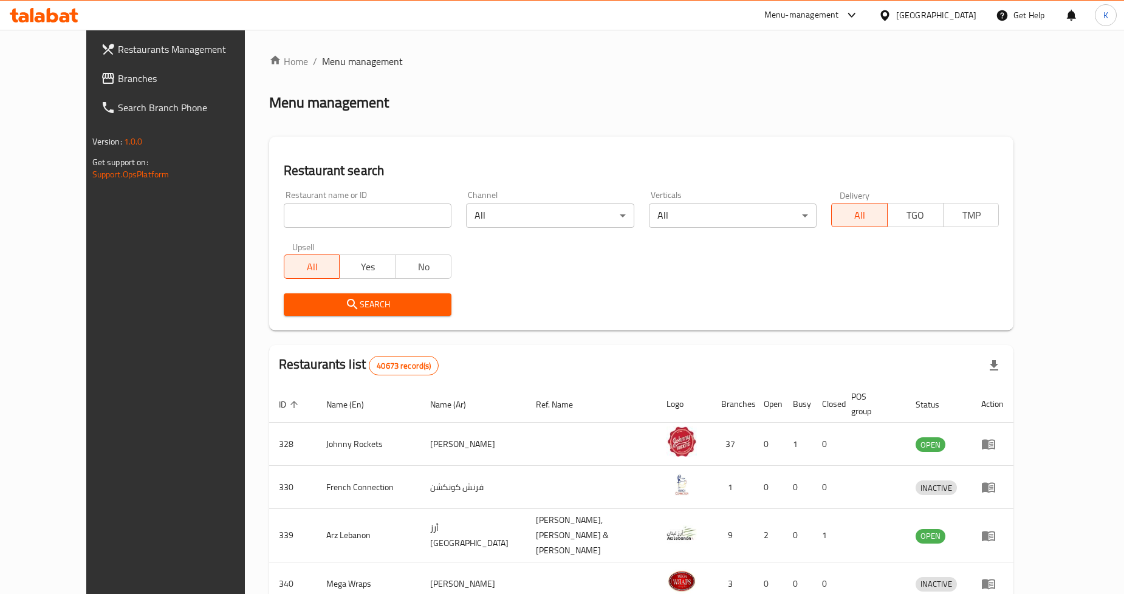
click at [417, 216] on input "search" at bounding box center [368, 215] width 168 height 24
type input "Knoops"
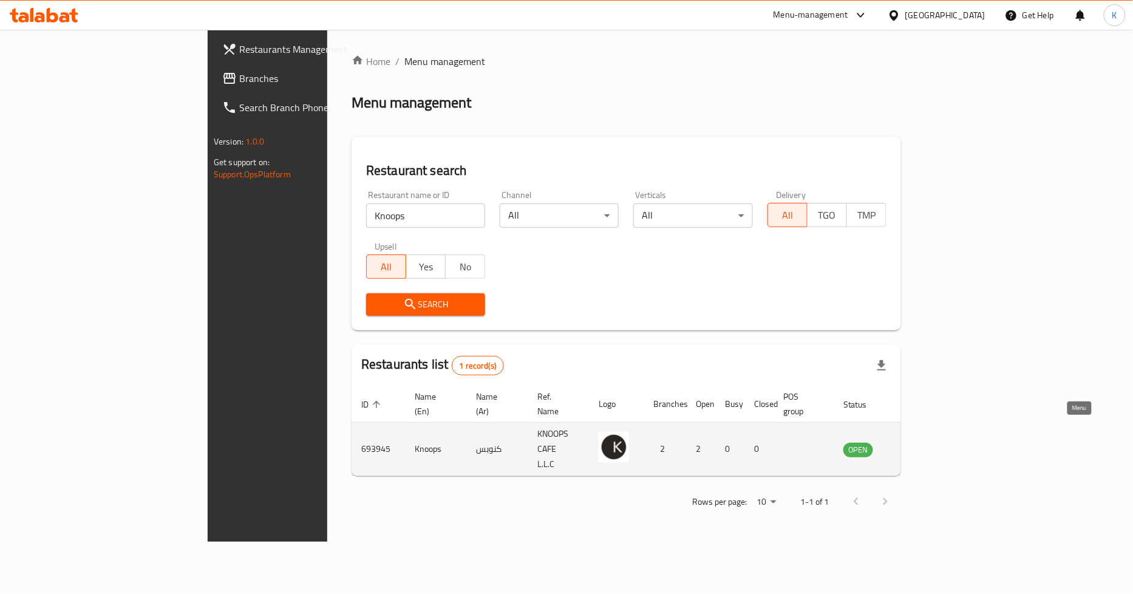
click at [922, 442] on icon "enhanced table" at bounding box center [914, 449] width 15 height 15
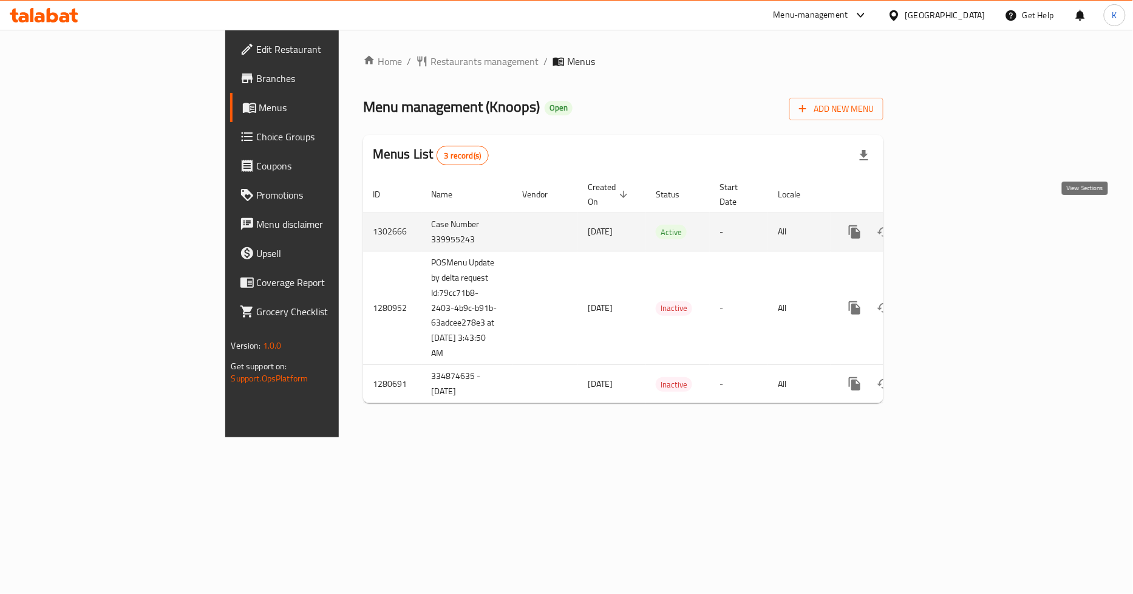
click at [950, 225] on icon "enhanced table" at bounding box center [942, 232] width 15 height 15
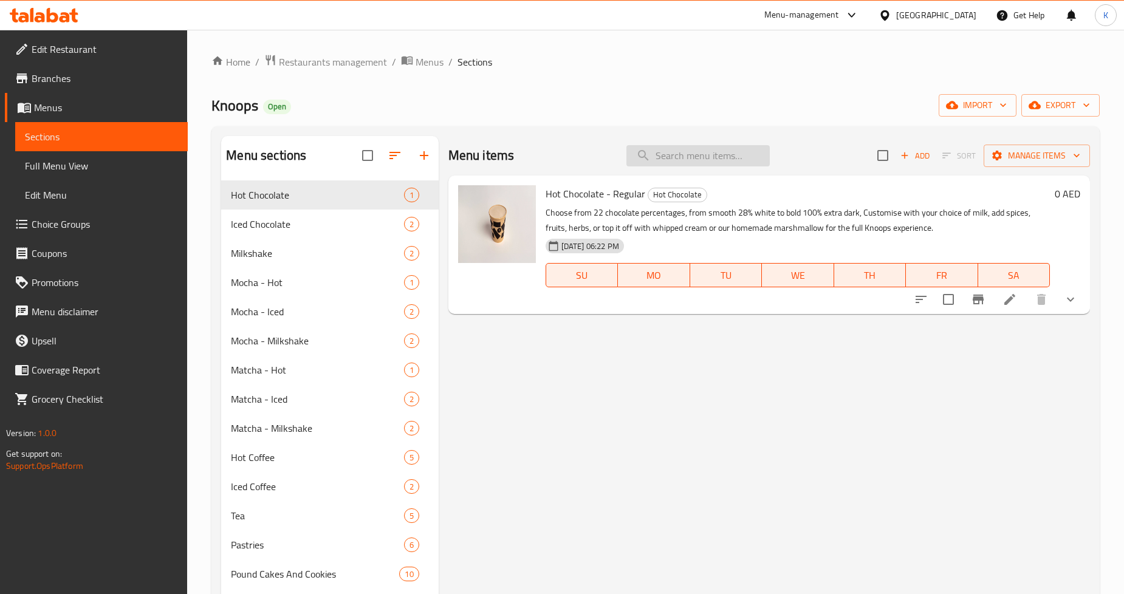
click at [697, 152] on input "search" at bounding box center [697, 155] width 143 height 21
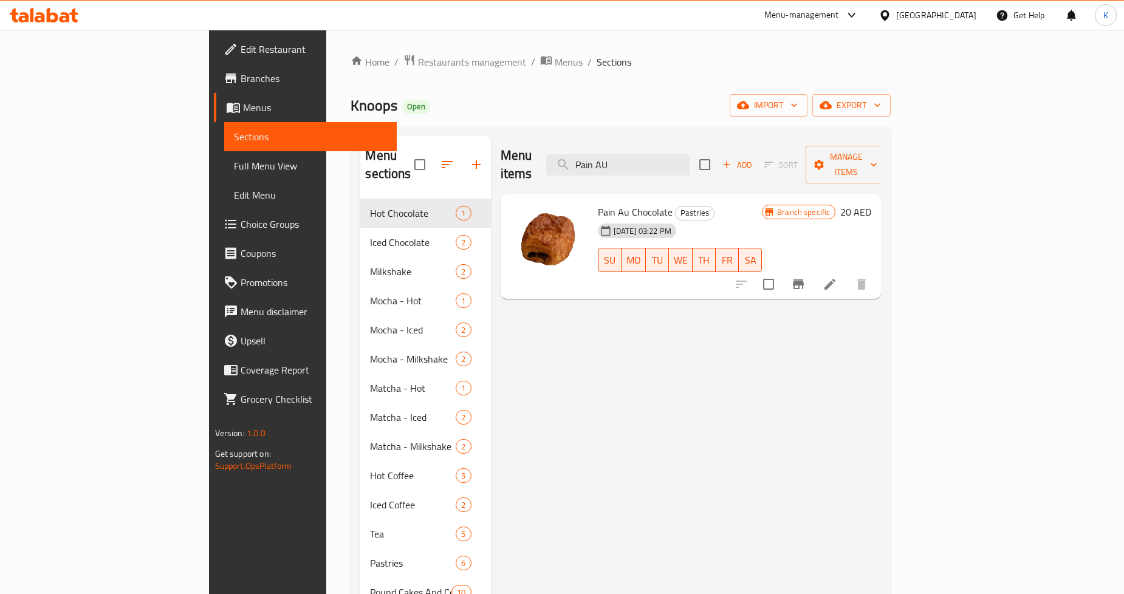
type input "Pain AU"
click at [805, 277] on icon "Branch-specific-item" at bounding box center [798, 284] width 15 height 15
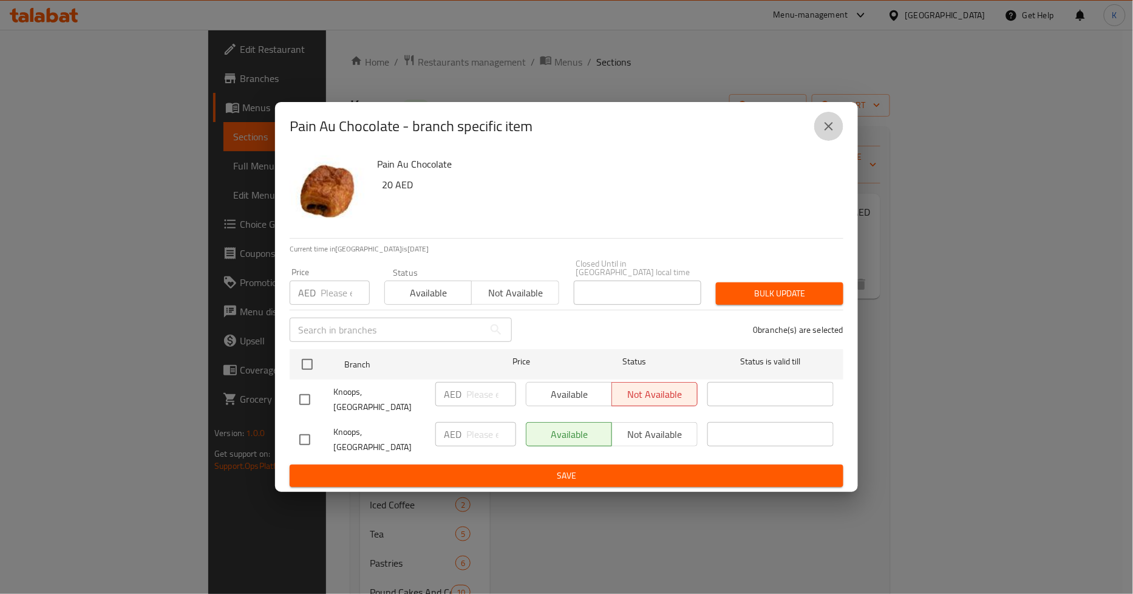
click at [817, 141] on button "close" at bounding box center [829, 126] width 29 height 29
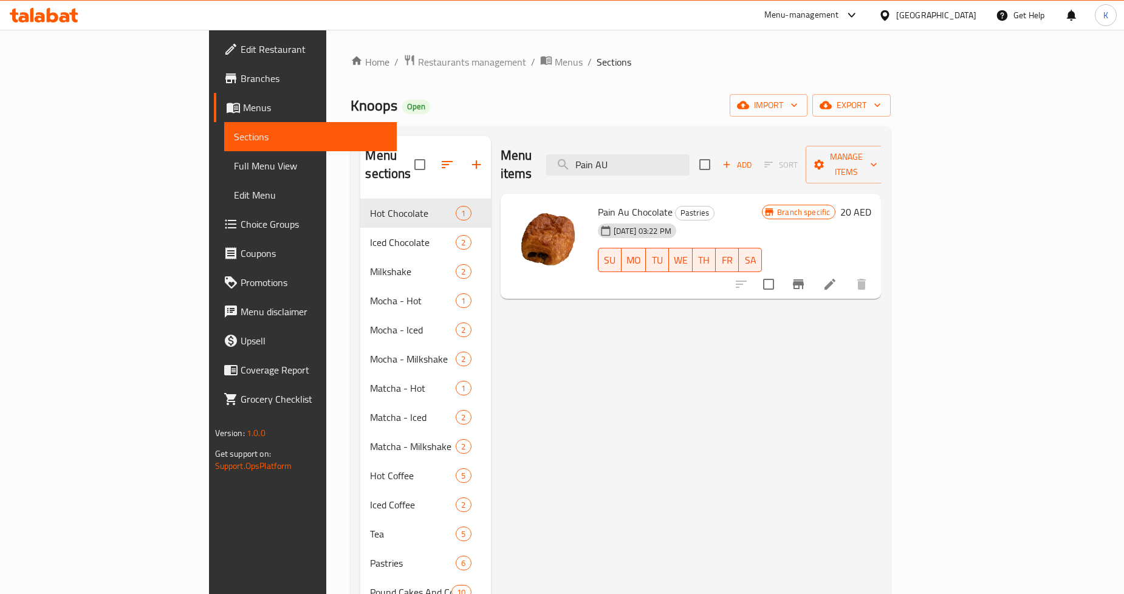
click at [898, 21] on div "[GEOGRAPHIC_DATA]" at bounding box center [936, 15] width 80 height 13
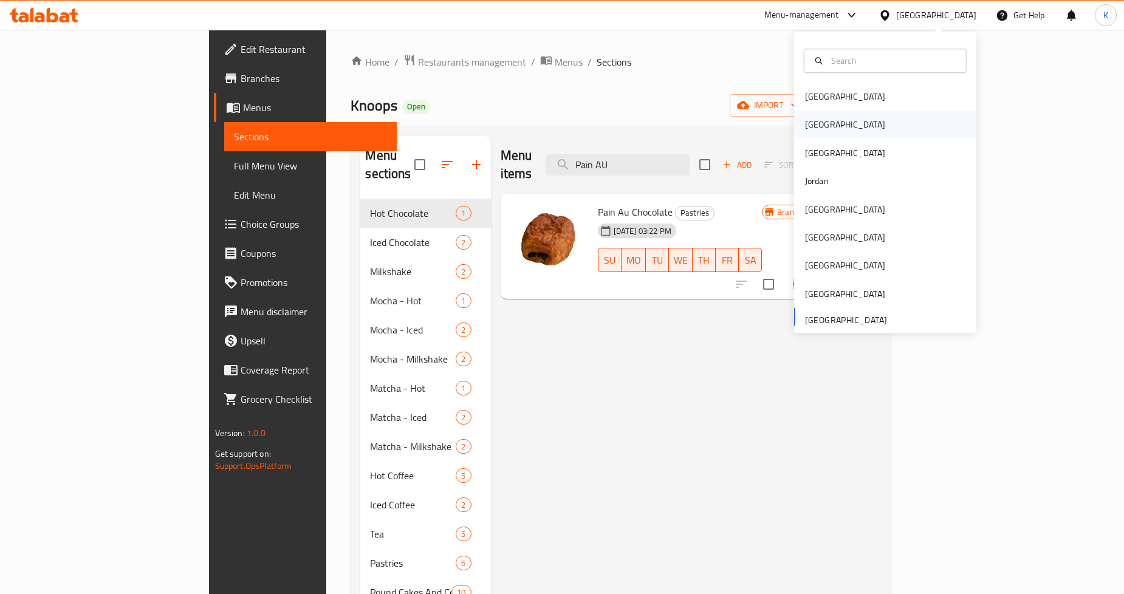
click at [805, 125] on div "[GEOGRAPHIC_DATA]" at bounding box center [845, 124] width 80 height 13
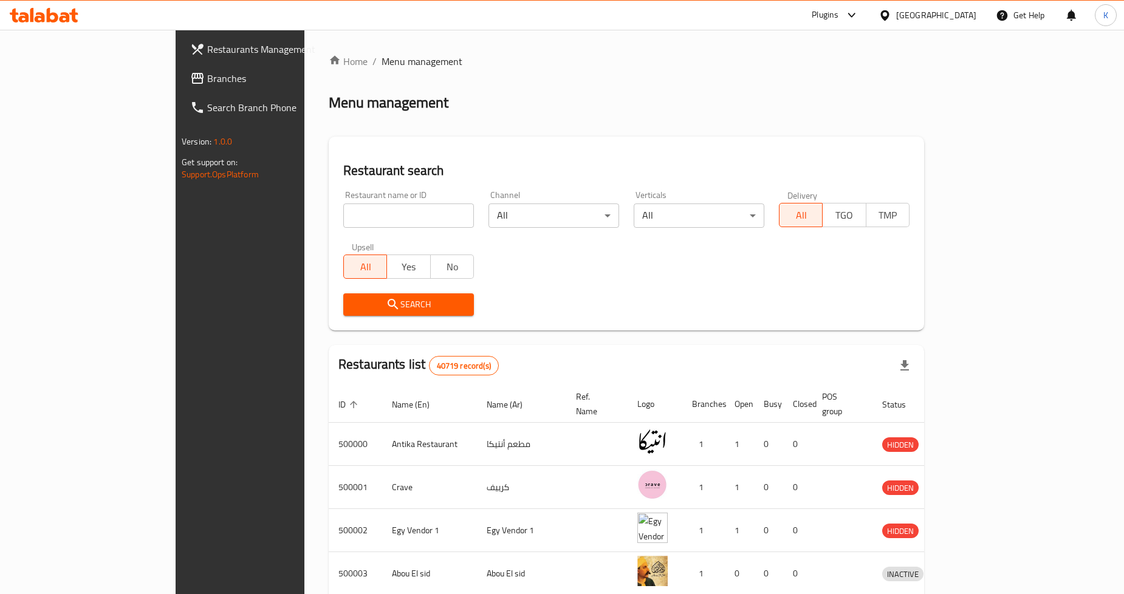
click at [891, 14] on icon at bounding box center [884, 15] width 13 height 13
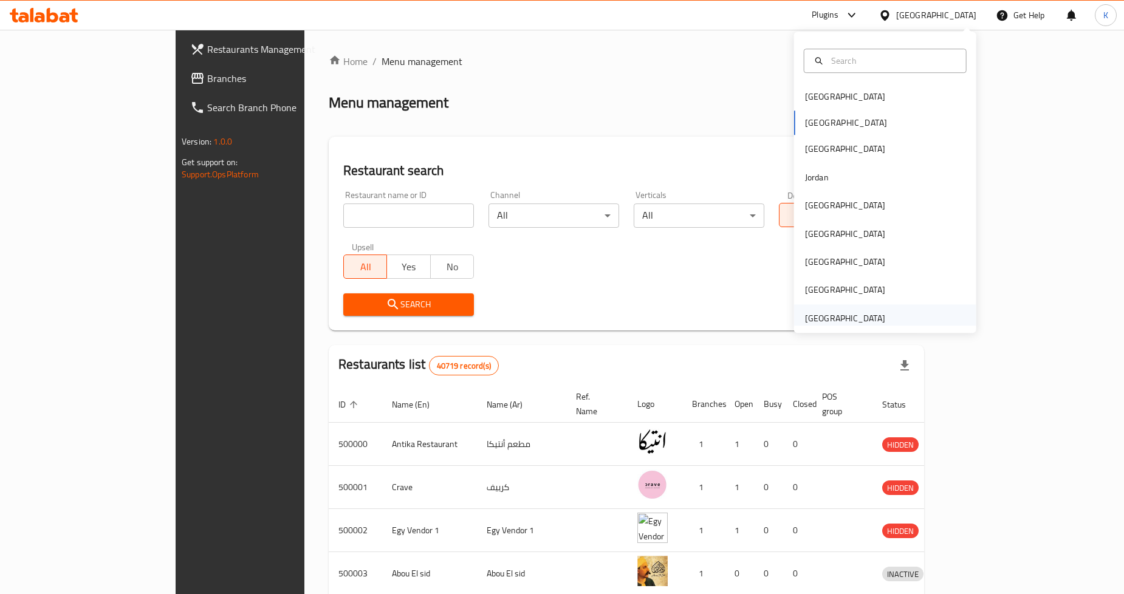
click at [821, 318] on div "[GEOGRAPHIC_DATA]" at bounding box center [845, 318] width 80 height 13
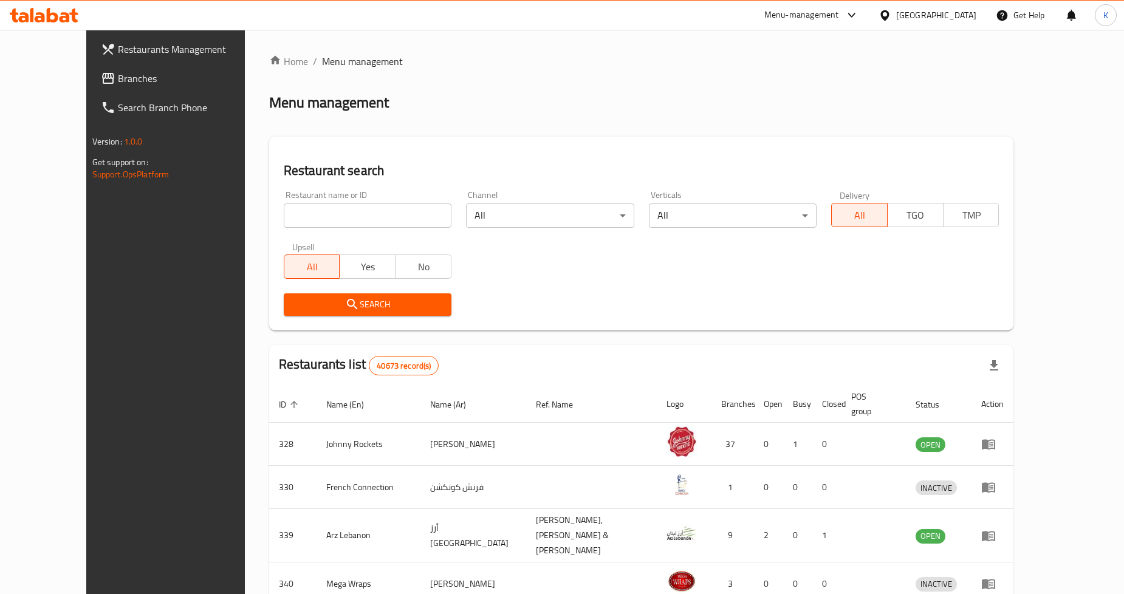
click at [379, 226] on input "search" at bounding box center [368, 215] width 168 height 24
type input "Knoops"
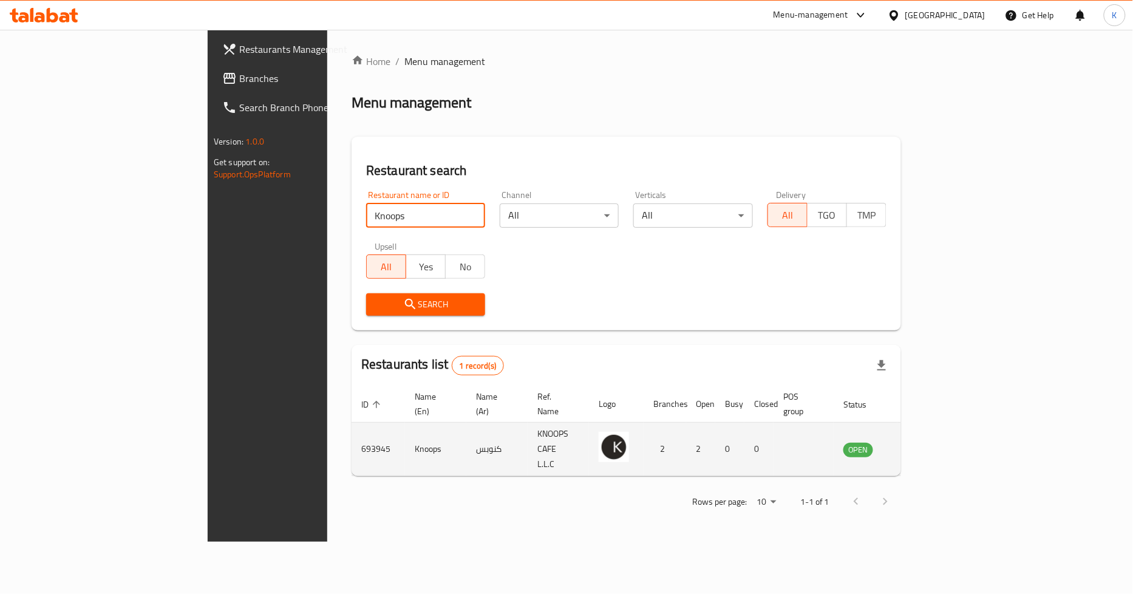
click at [922, 442] on icon "enhanced table" at bounding box center [914, 449] width 15 height 15
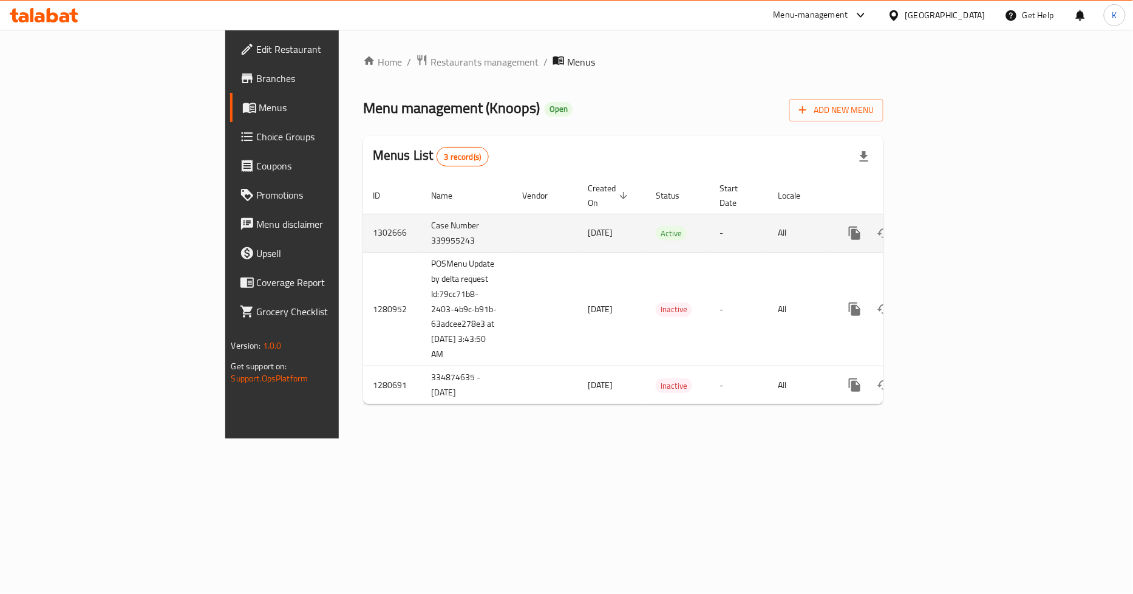
click at [950, 226] on icon "enhanced table" at bounding box center [942, 233] width 15 height 15
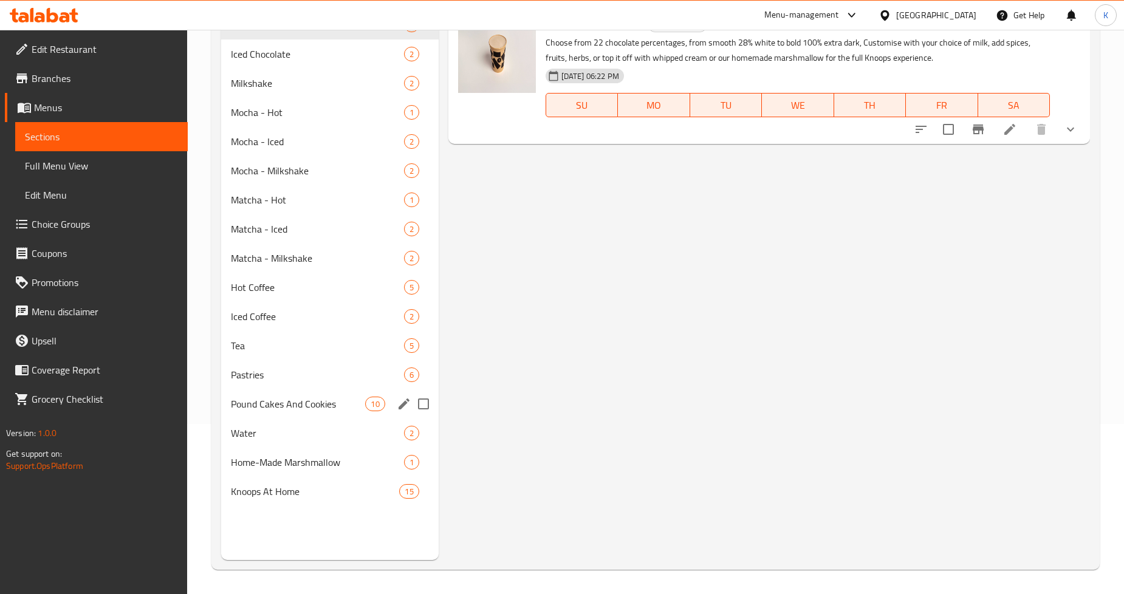
click at [333, 401] on span "Pound Cakes And Cookies" at bounding box center [298, 404] width 134 height 15
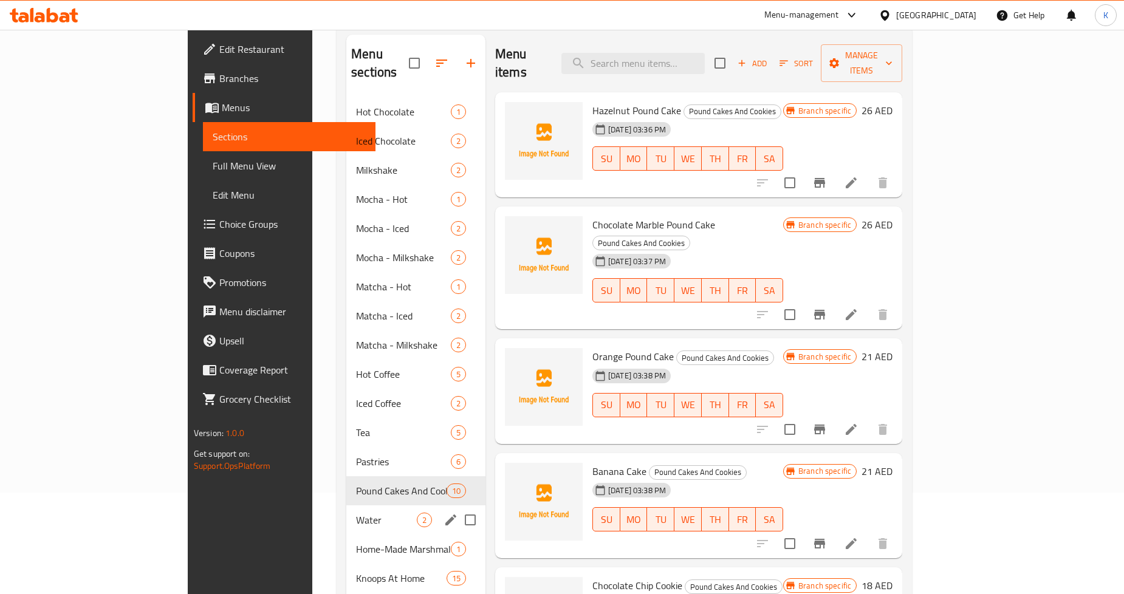
scroll to position [102, 0]
click at [356, 454] on span "Pastries" at bounding box center [386, 461] width 61 height 15
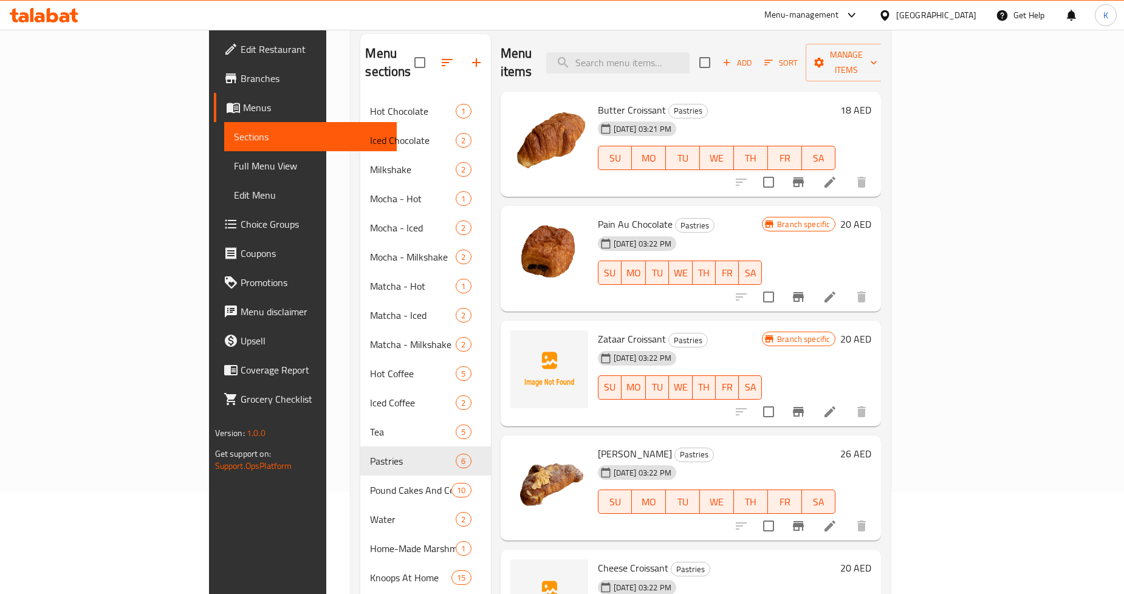
click at [871, 237] on div "Branch specific 20 AED" at bounding box center [816, 259] width 109 height 86
click at [804, 292] on icon "Branch-specific-item" at bounding box center [798, 297] width 11 height 10
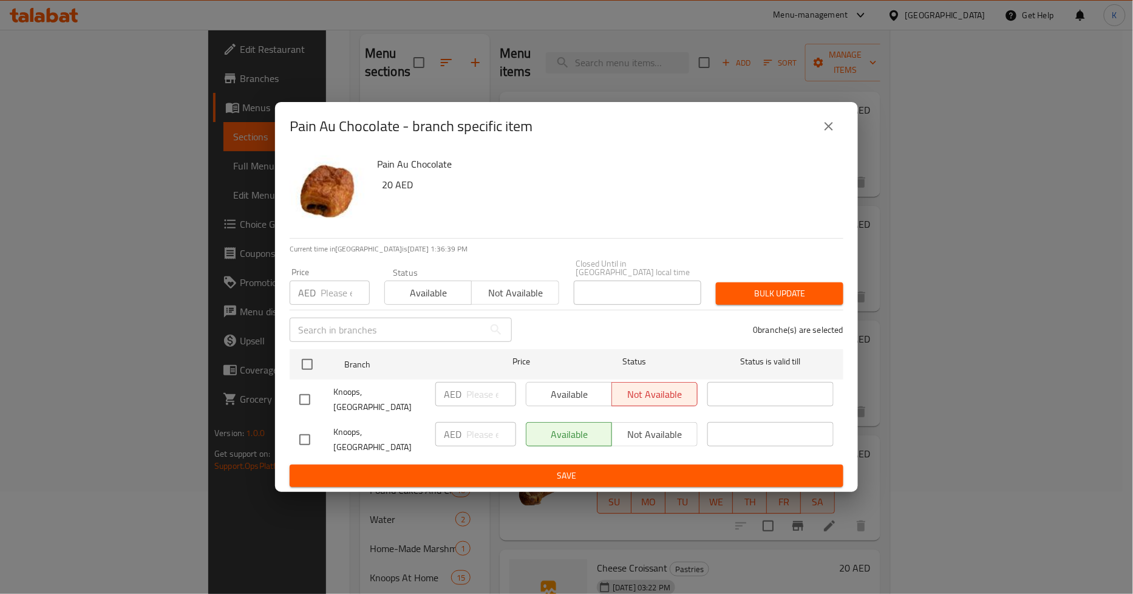
drag, startPoint x: 427, startPoint y: 406, endPoint x: 363, endPoint y: 405, distance: 63.8
click at [363, 405] on div "Knoops, [GEOGRAPHIC_DATA]" at bounding box center [363, 399] width 136 height 45
copy span "Mirdif City Center"
click at [372, 436] on span "Knoops, [GEOGRAPHIC_DATA]" at bounding box center [379, 440] width 92 height 30
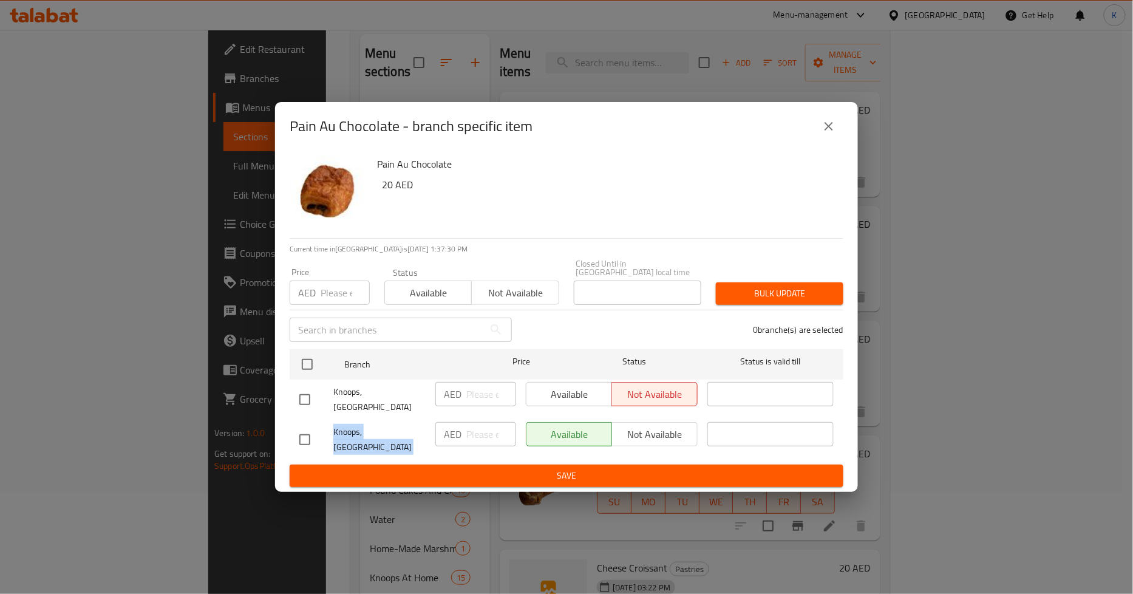
click at [372, 436] on span "Knoops, [GEOGRAPHIC_DATA]" at bounding box center [379, 440] width 92 height 30
copy span "Knoops, [GEOGRAPHIC_DATA]"
click at [836, 134] on icon "close" at bounding box center [829, 126] width 15 height 15
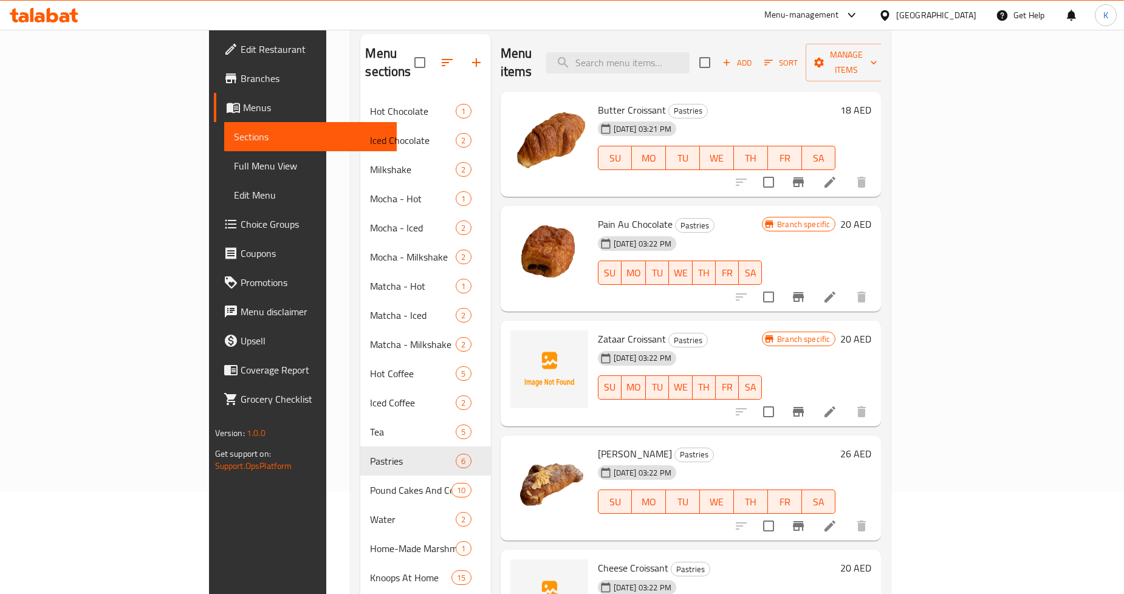
click at [241, 83] on span "Branches" at bounding box center [314, 78] width 146 height 15
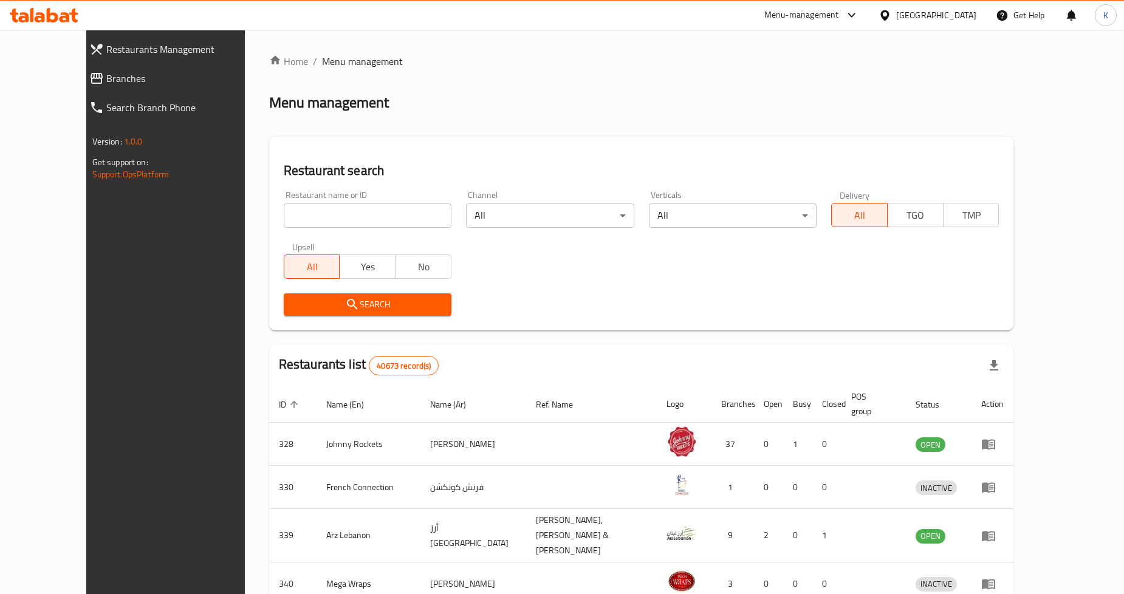
click at [326, 213] on input "search" at bounding box center [368, 215] width 168 height 24
paste input "502356"
type input "502356"
click button "Search" at bounding box center [368, 304] width 168 height 22
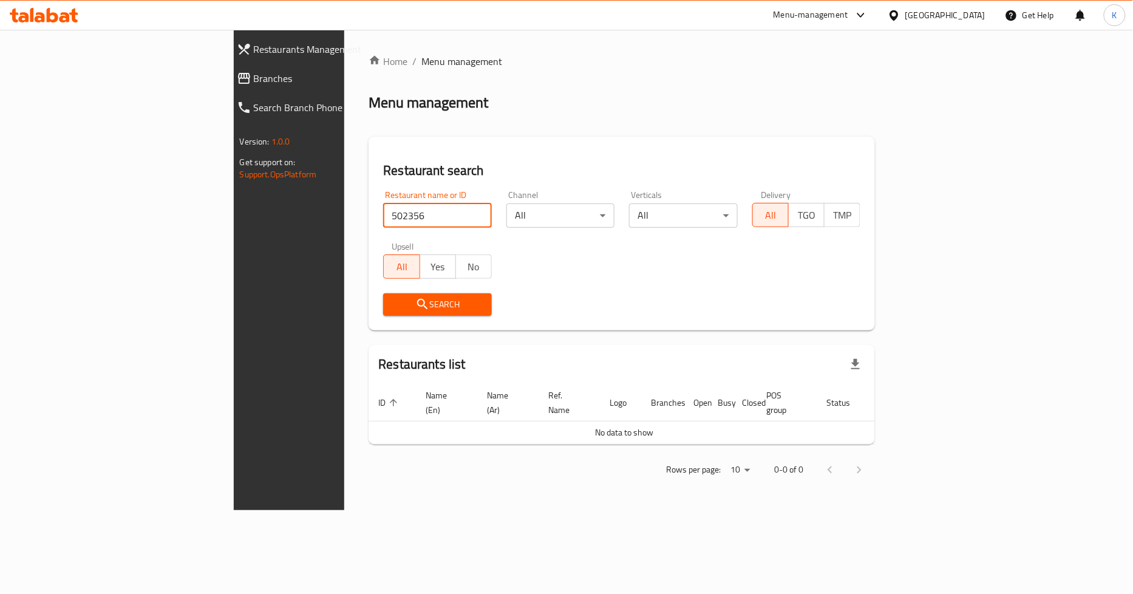
click at [900, 10] on icon at bounding box center [894, 15] width 13 height 13
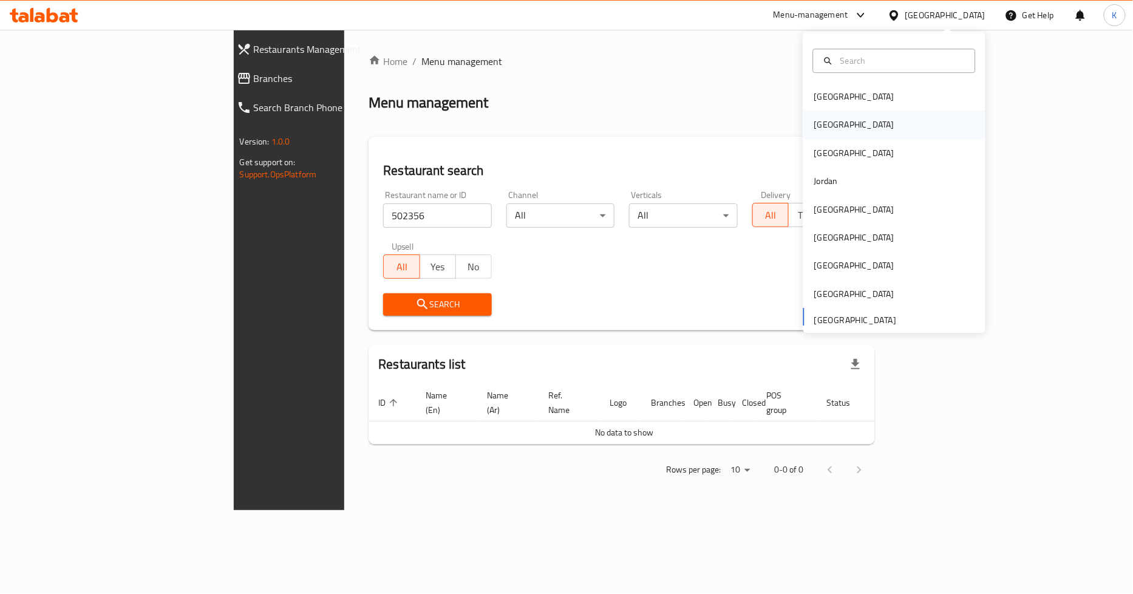
click at [827, 121] on div "[GEOGRAPHIC_DATA]" at bounding box center [855, 125] width 100 height 28
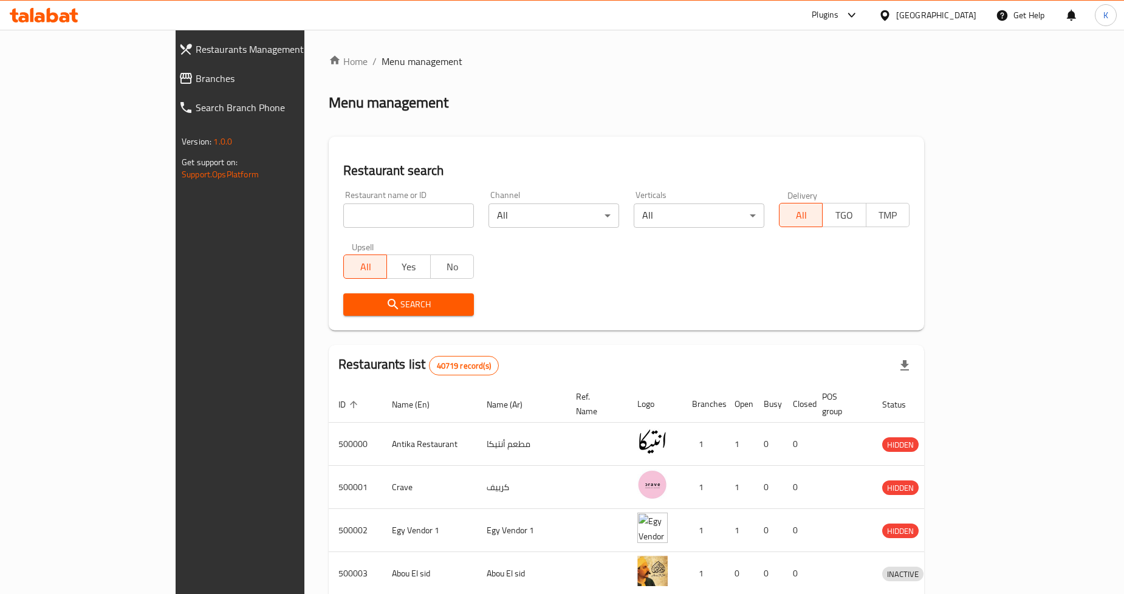
click at [375, 231] on div "Restaurant name or ID Restaurant name or ID" at bounding box center [408, 209] width 145 height 52
click at [379, 226] on input "search" at bounding box center [408, 215] width 131 height 24
paste input "502356"
type input "502356"
click button "Search" at bounding box center [408, 304] width 131 height 22
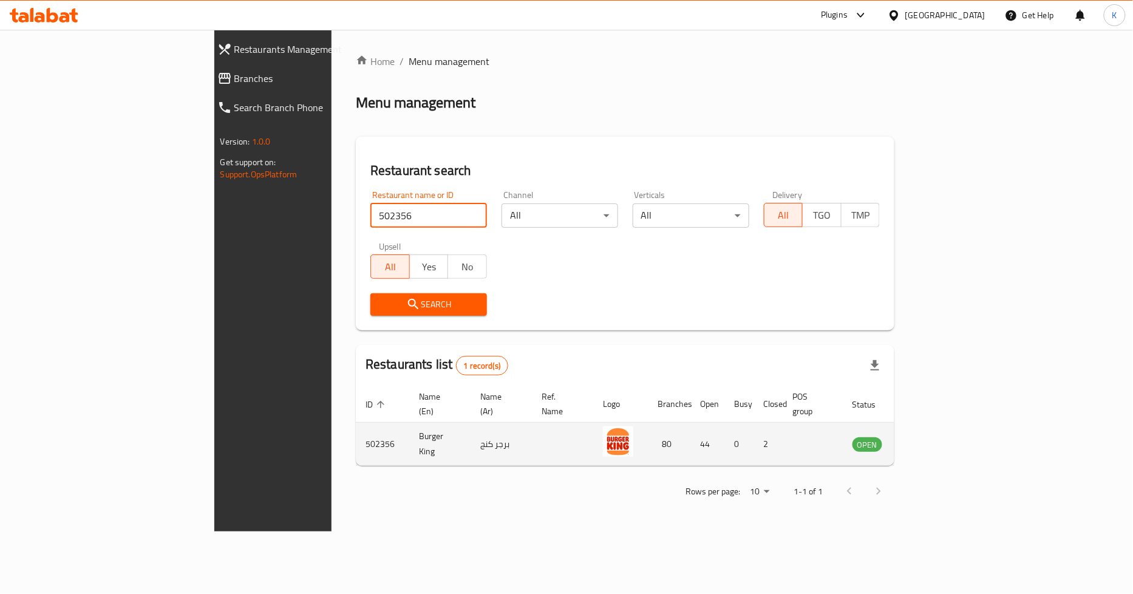
click at [931, 440] on icon "enhanced table" at bounding box center [923, 445] width 13 height 10
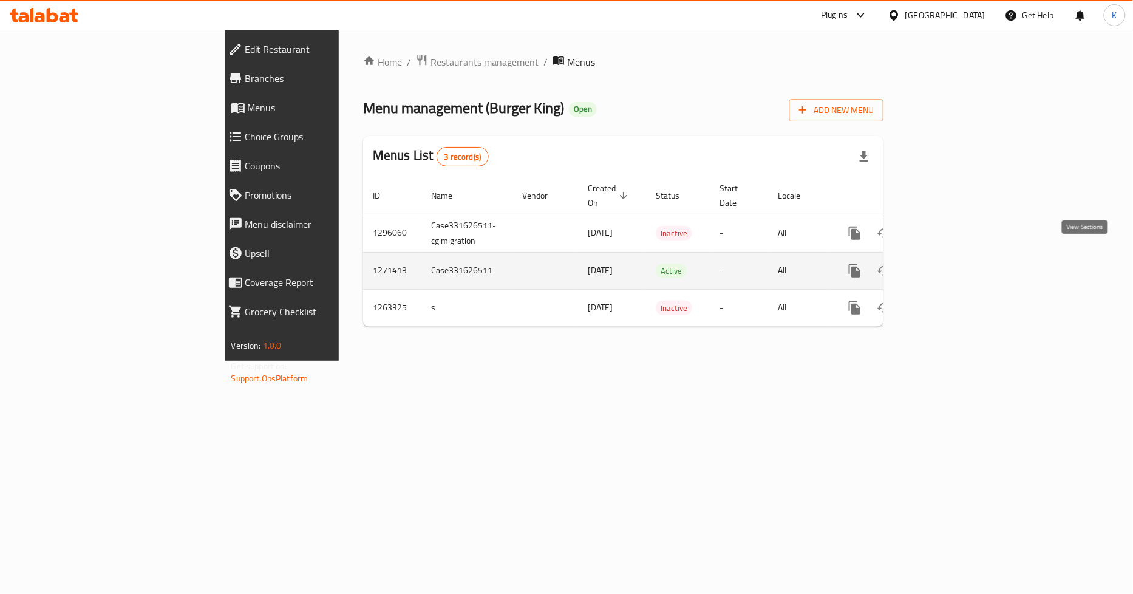
click at [950, 264] on icon "enhanced table" at bounding box center [942, 271] width 15 height 15
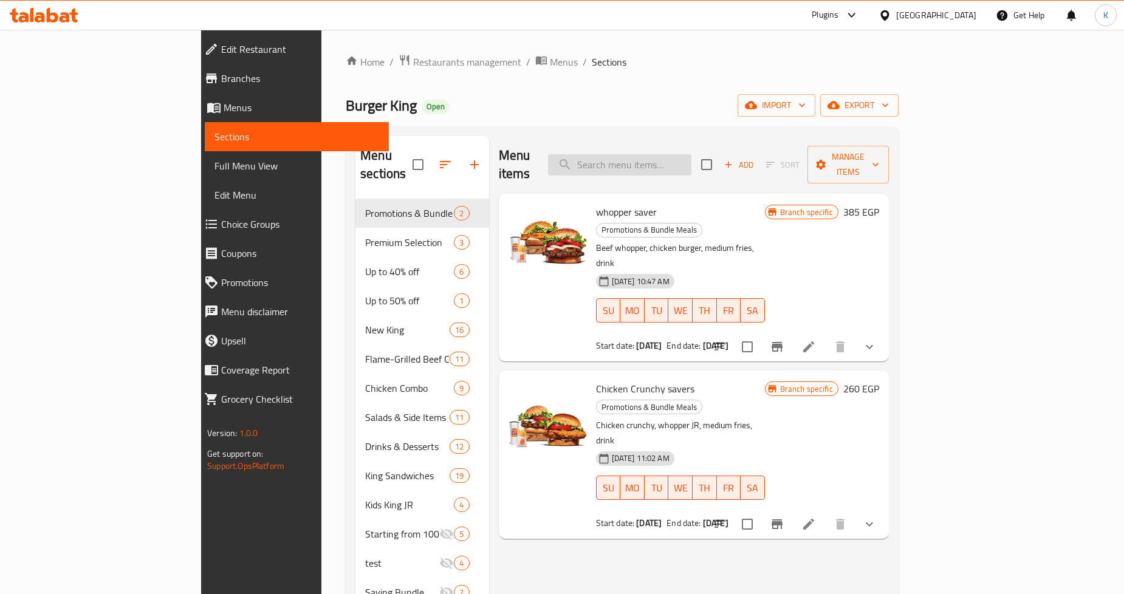
click at [663, 158] on input "search" at bounding box center [619, 164] width 143 height 21
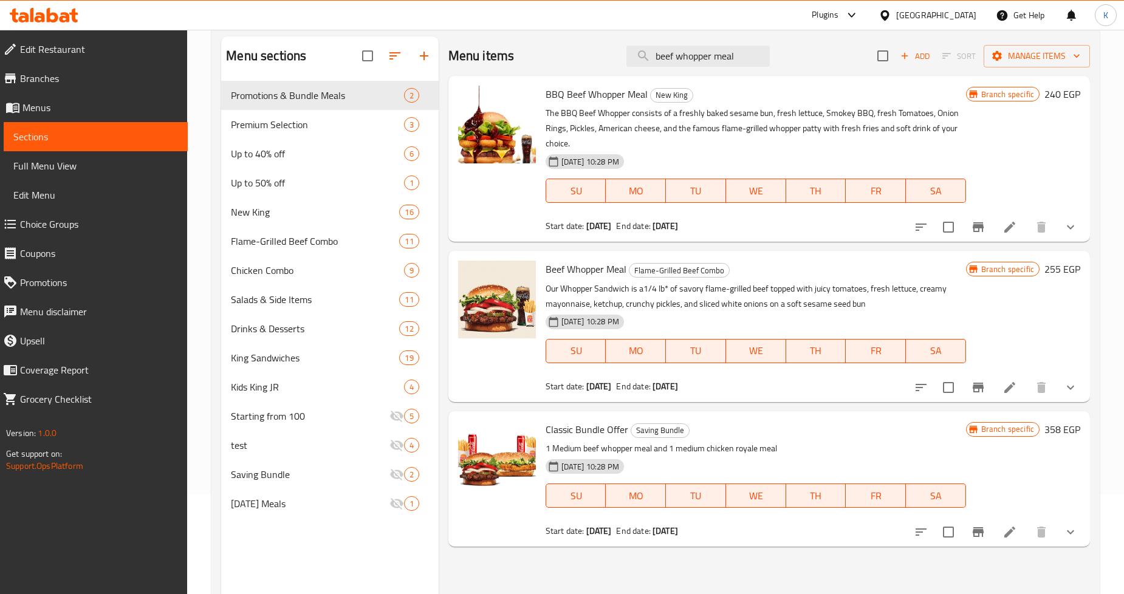
scroll to position [170, 0]
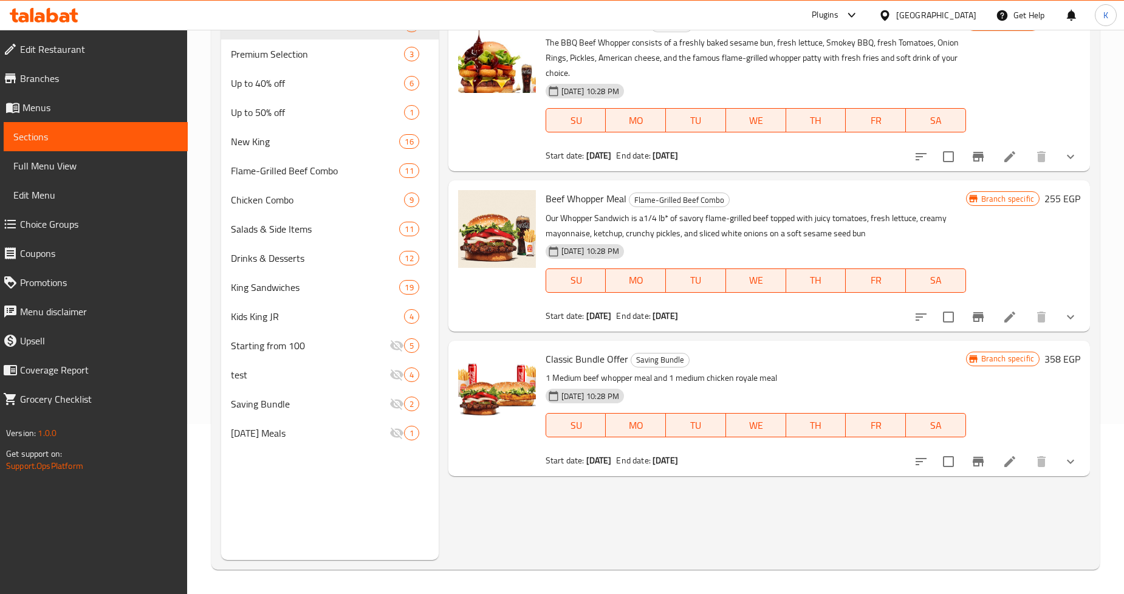
type input "beef whopper meal"
click at [1068, 319] on icon "show more" at bounding box center [1070, 317] width 15 height 15
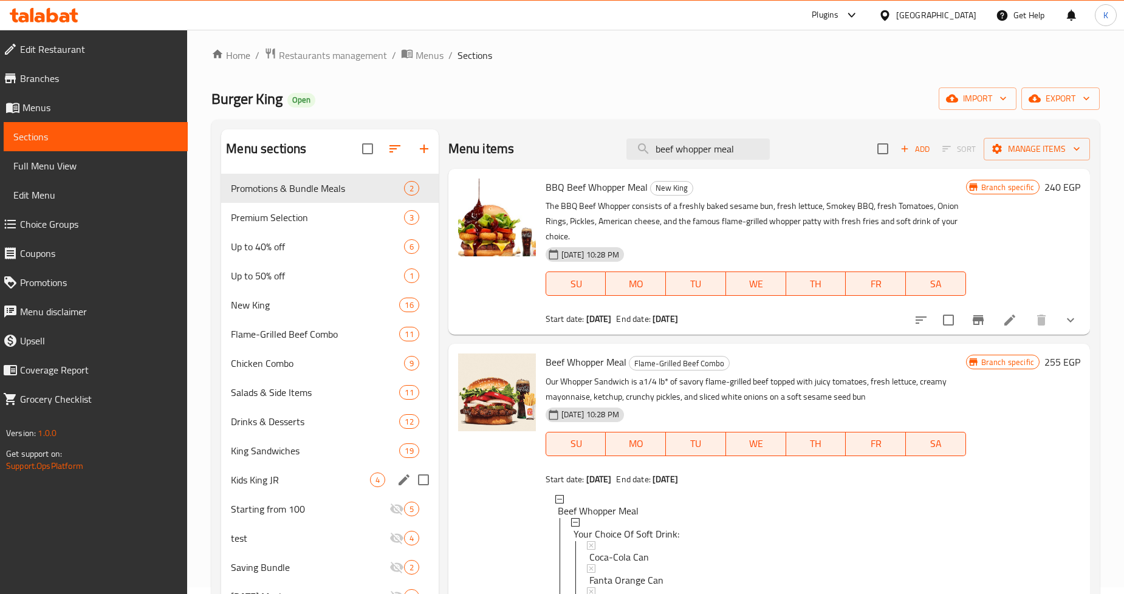
scroll to position [0, 0]
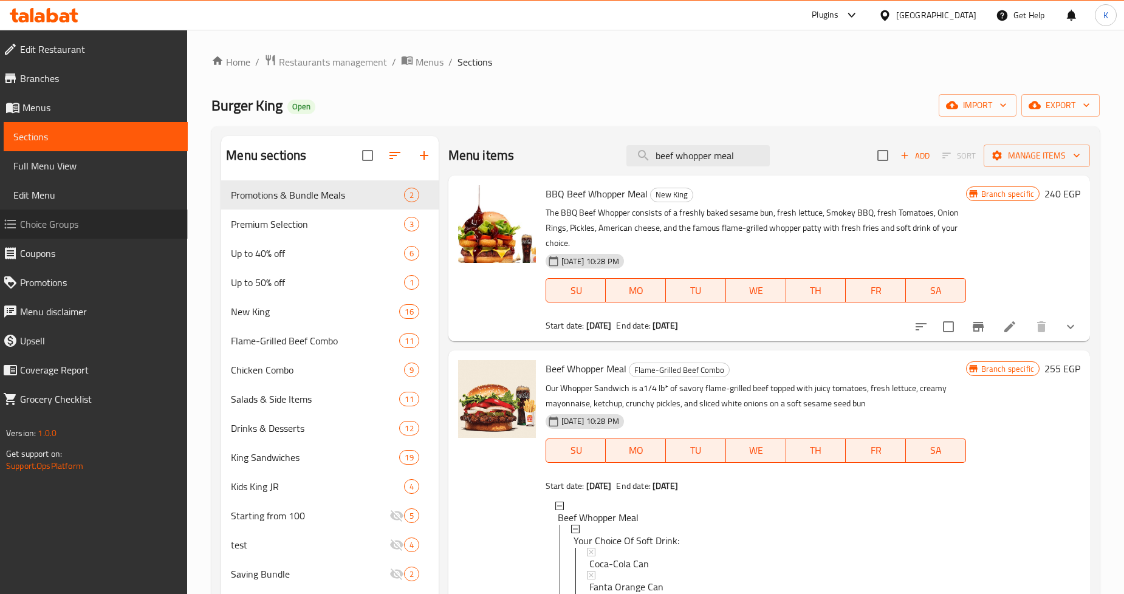
click at [57, 220] on span "Choice Groups" at bounding box center [99, 224] width 158 height 15
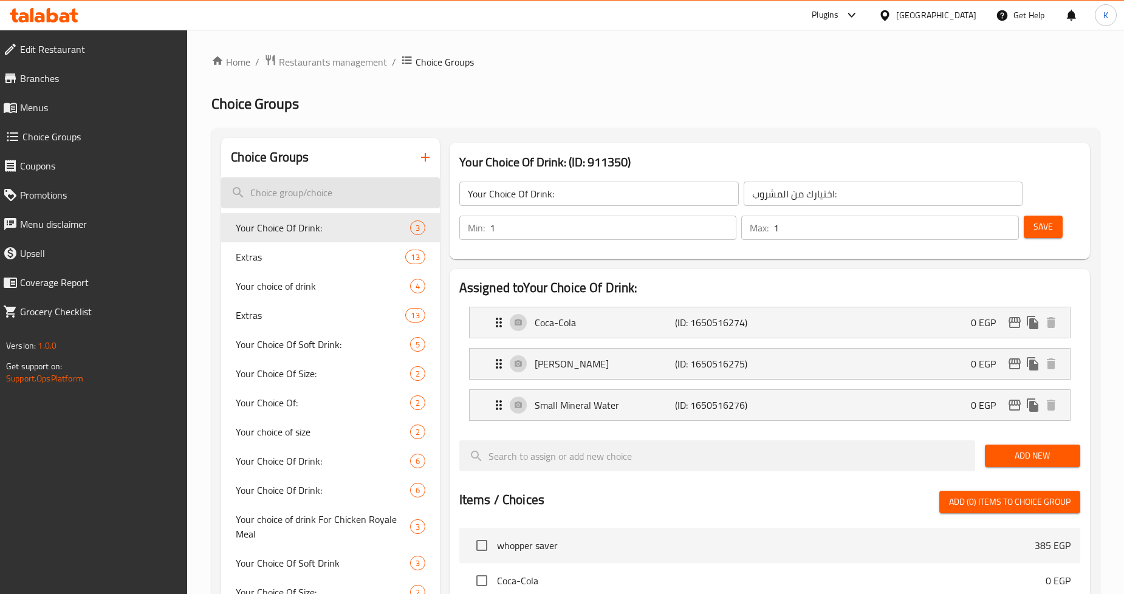
click at [338, 195] on input "search" at bounding box center [330, 192] width 218 height 31
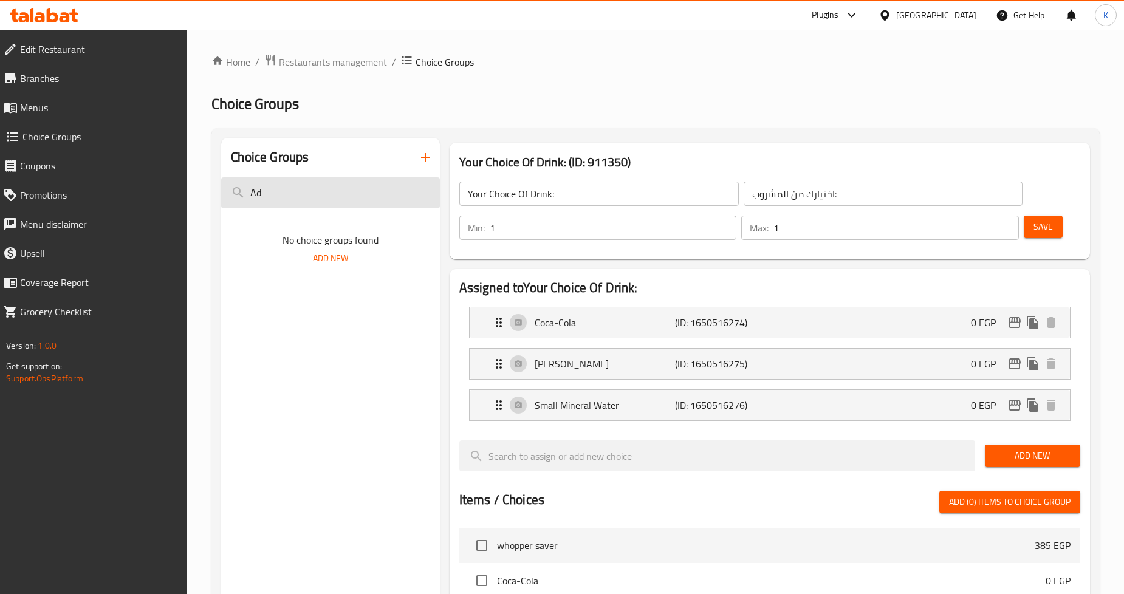
type input "A"
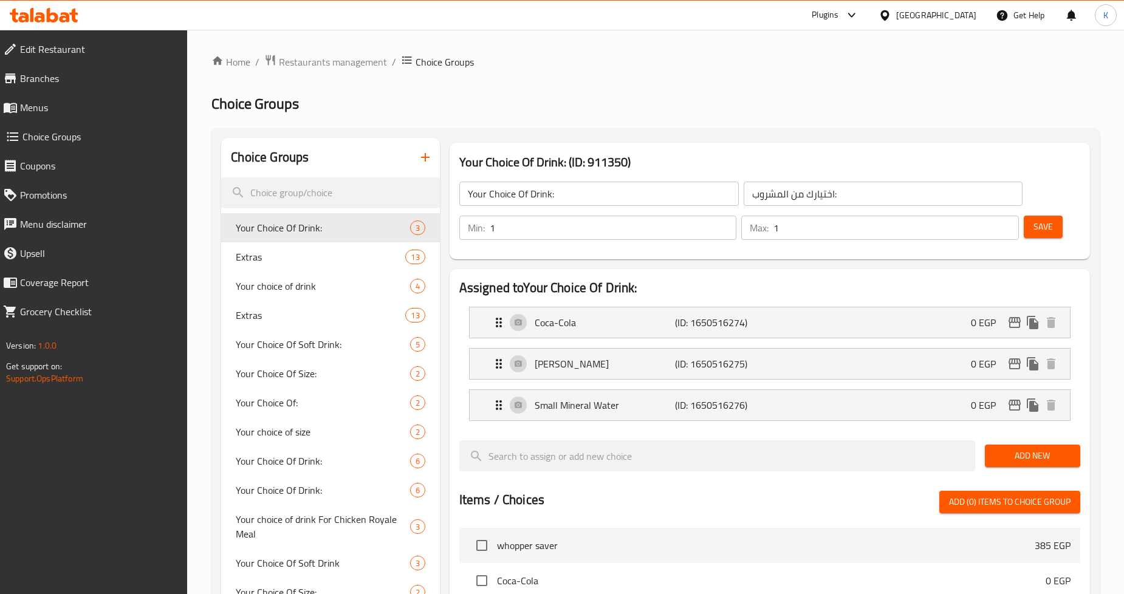
click at [38, 94] on link "Menus" at bounding box center [90, 107] width 194 height 29
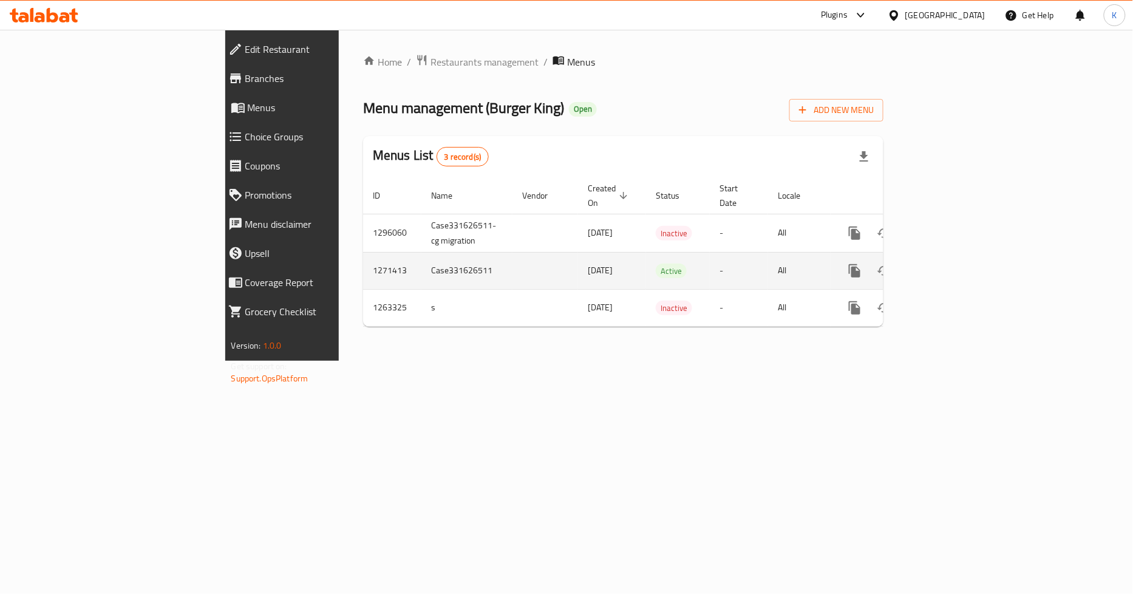
click at [957, 256] on link "enhanced table" at bounding box center [942, 270] width 29 height 29
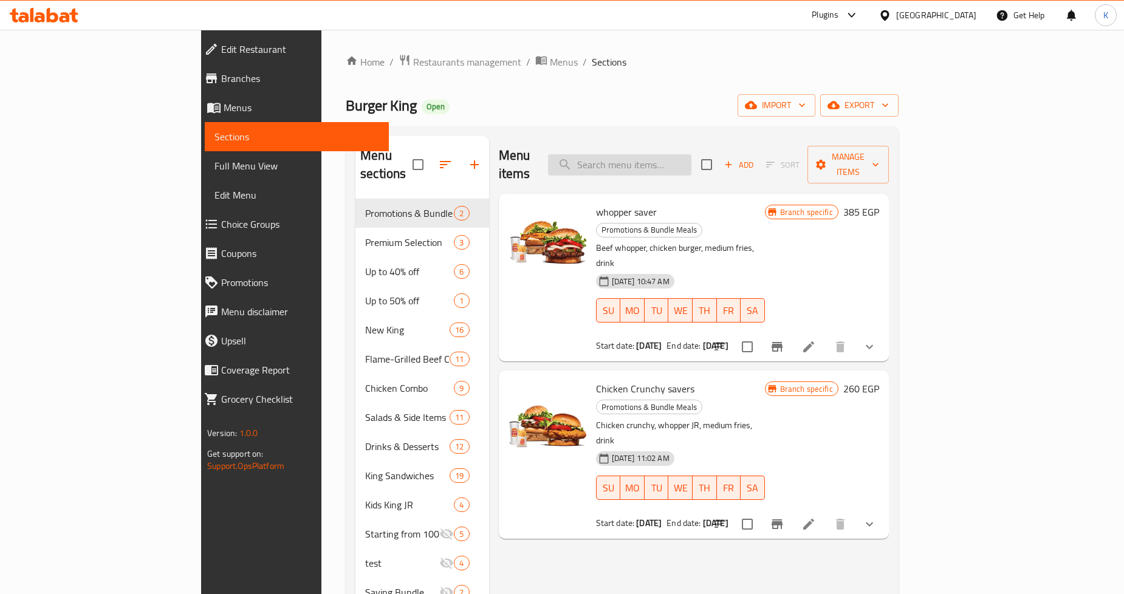
click at [691, 155] on input "search" at bounding box center [619, 164] width 143 height 21
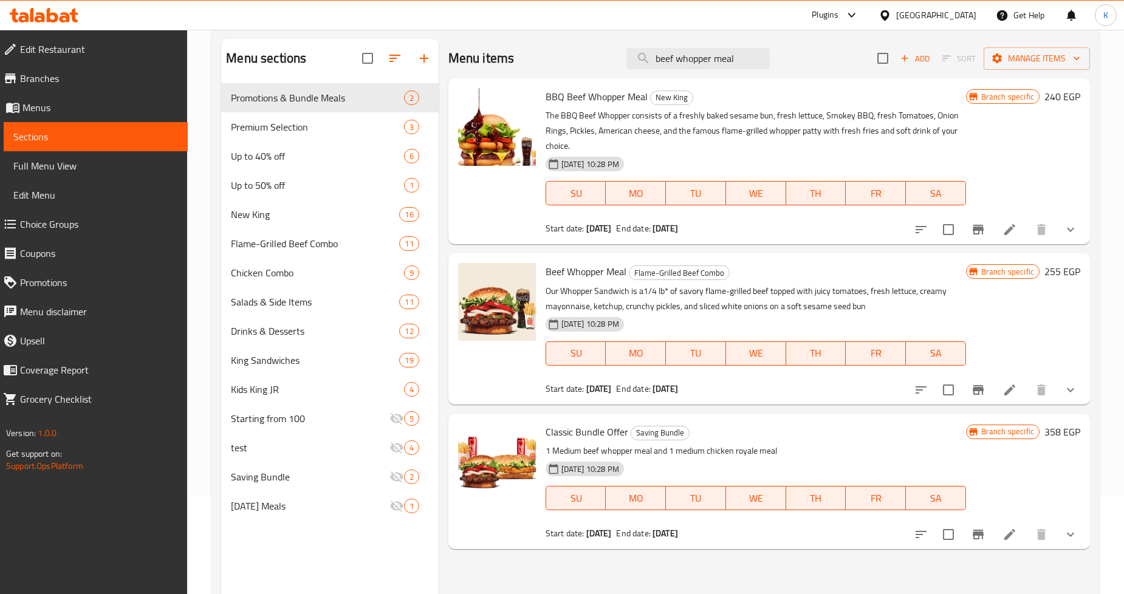
scroll to position [135, 0]
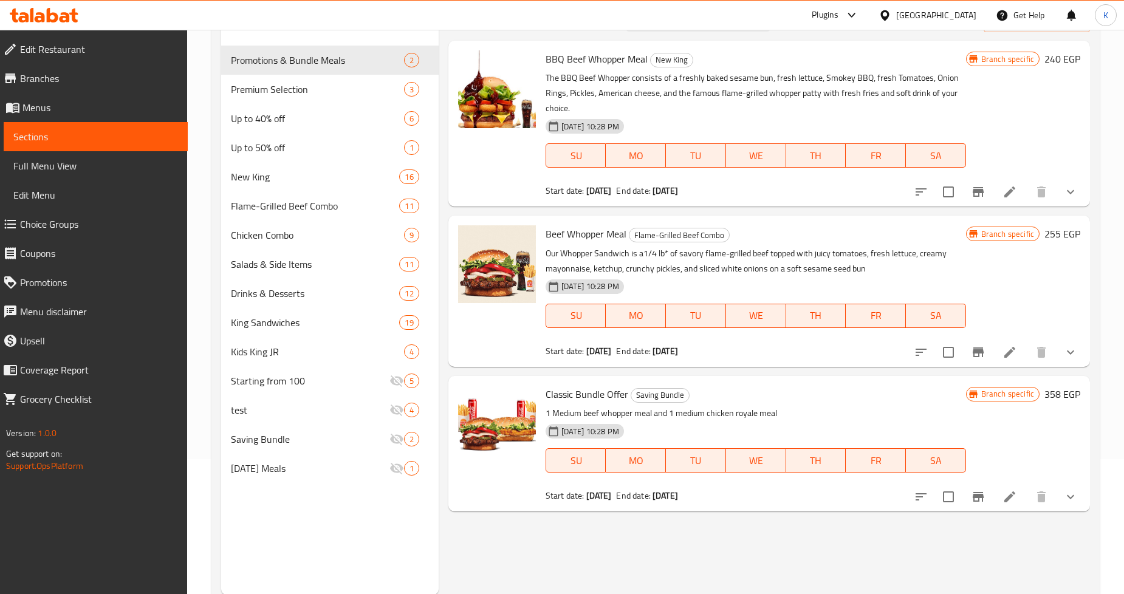
type input "beef whopper meal"
click at [1064, 345] on icon "show more" at bounding box center [1070, 352] width 15 height 15
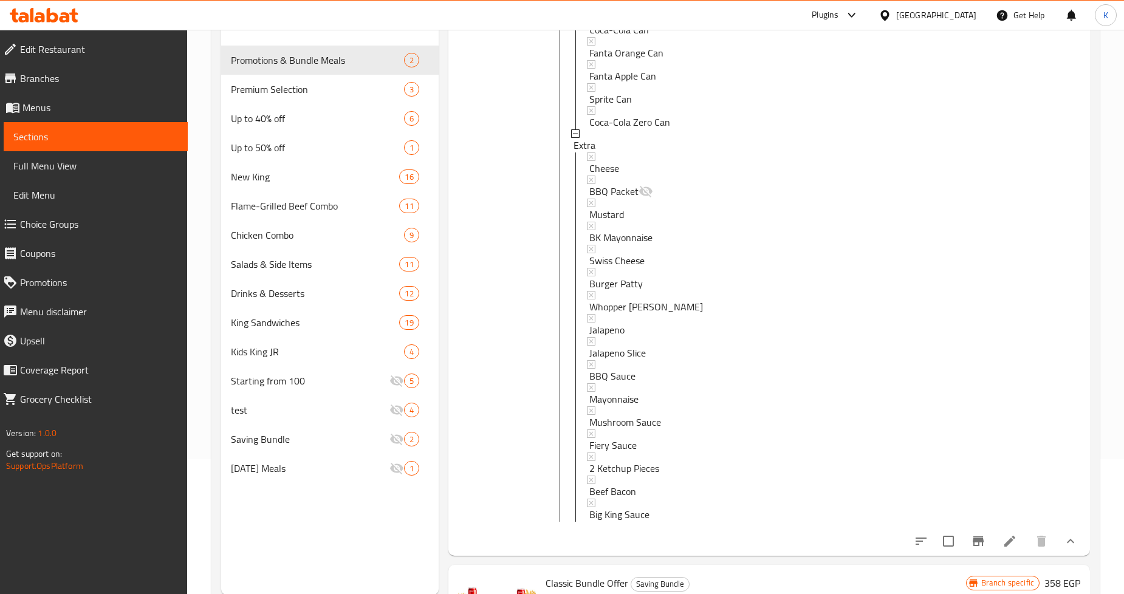
scroll to position [405, 0]
